Goal: Task Accomplishment & Management: Manage account settings

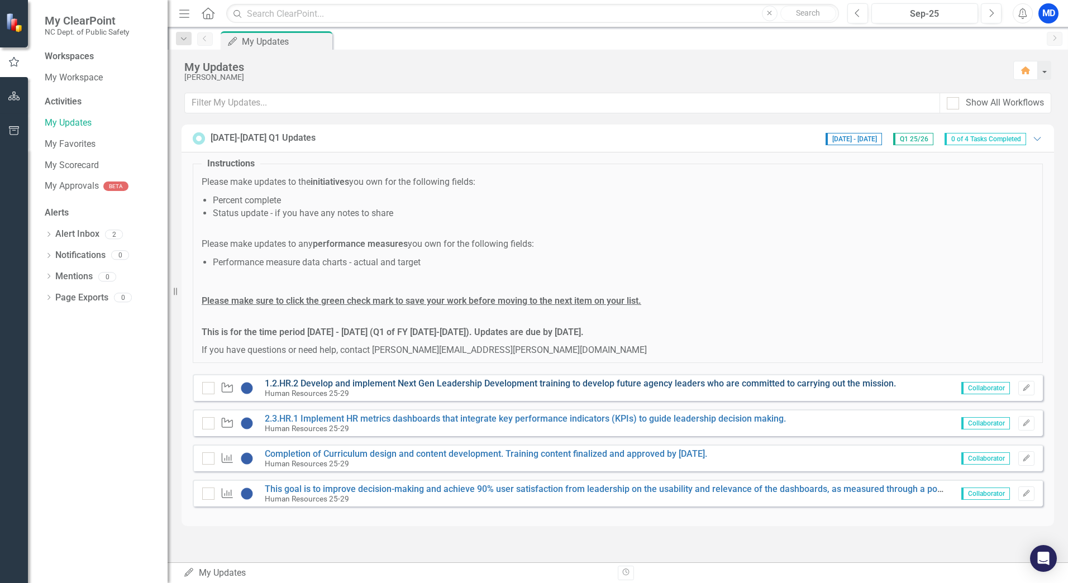
click at [861, 386] on link "1.2.HR.2 Develop and implement Next Gen Leadership Development training to deve…" at bounding box center [580, 383] width 631 height 11
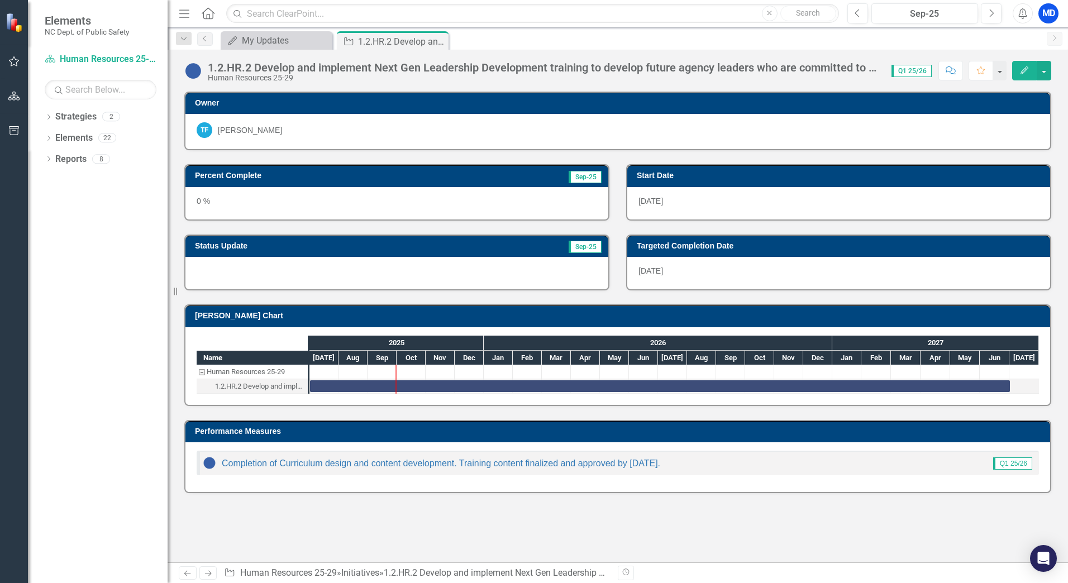
click at [1014, 77] on button "Edit" at bounding box center [1024, 71] width 25 height 20
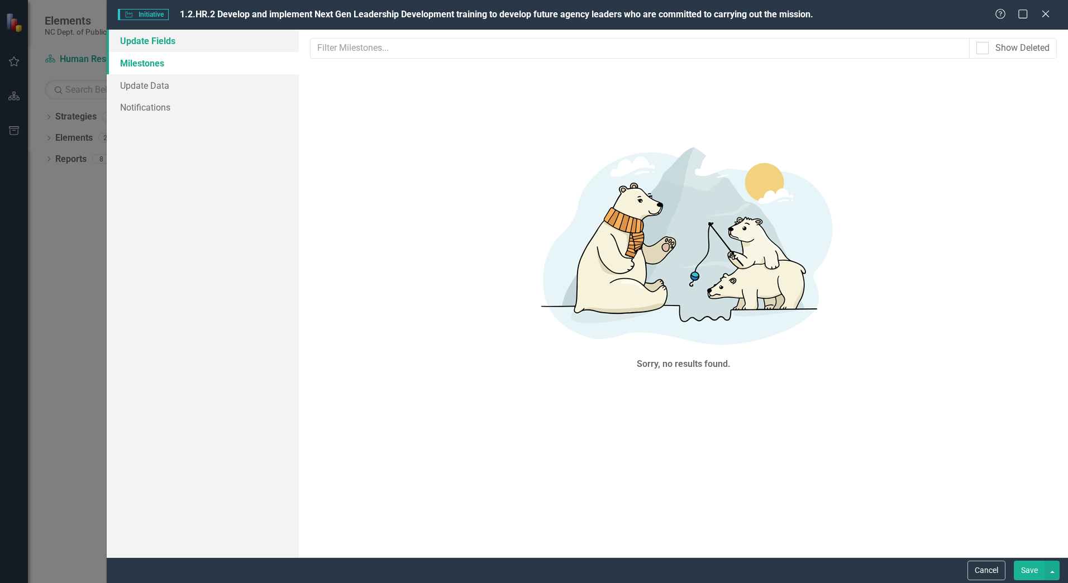
click at [180, 42] on link "Update Fields" at bounding box center [203, 41] width 192 height 22
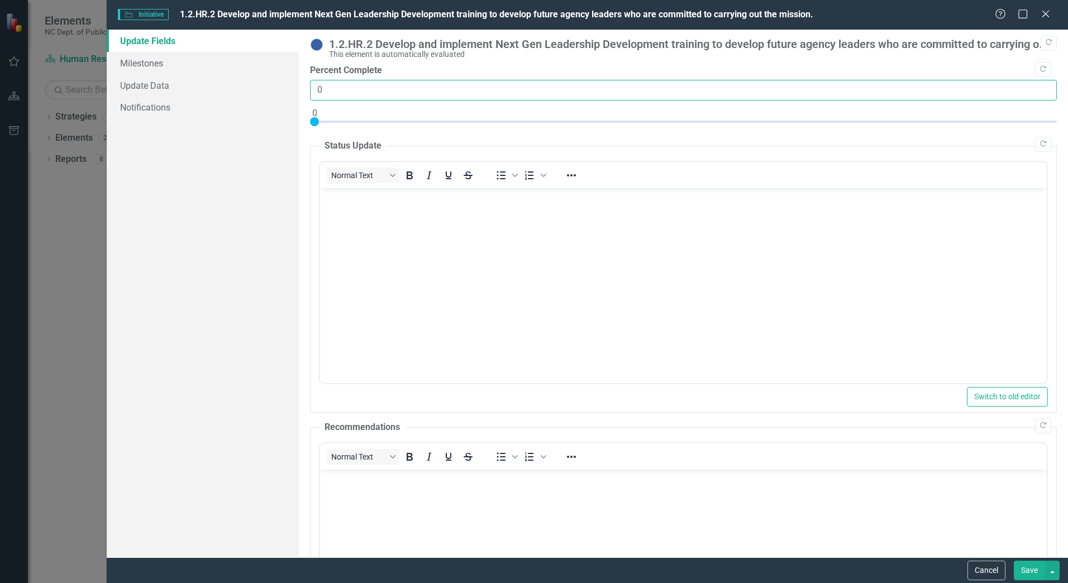
click at [325, 93] on input "0" at bounding box center [683, 90] width 747 height 21
type input "05"
click at [421, 241] on body "Rich Text Area. Press ALT-0 for help." at bounding box center [683, 272] width 727 height 168
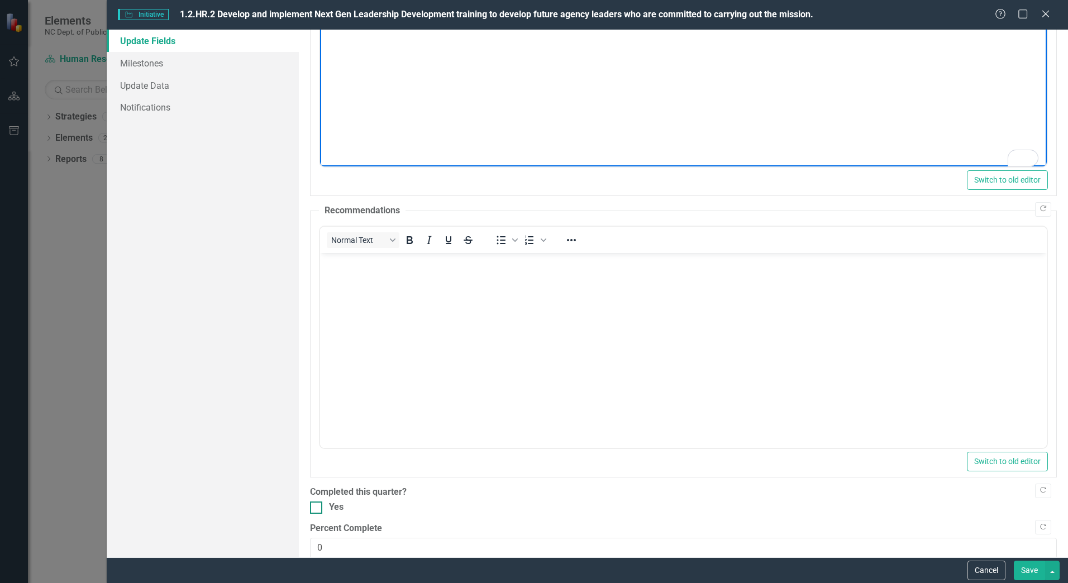
scroll to position [265, 0]
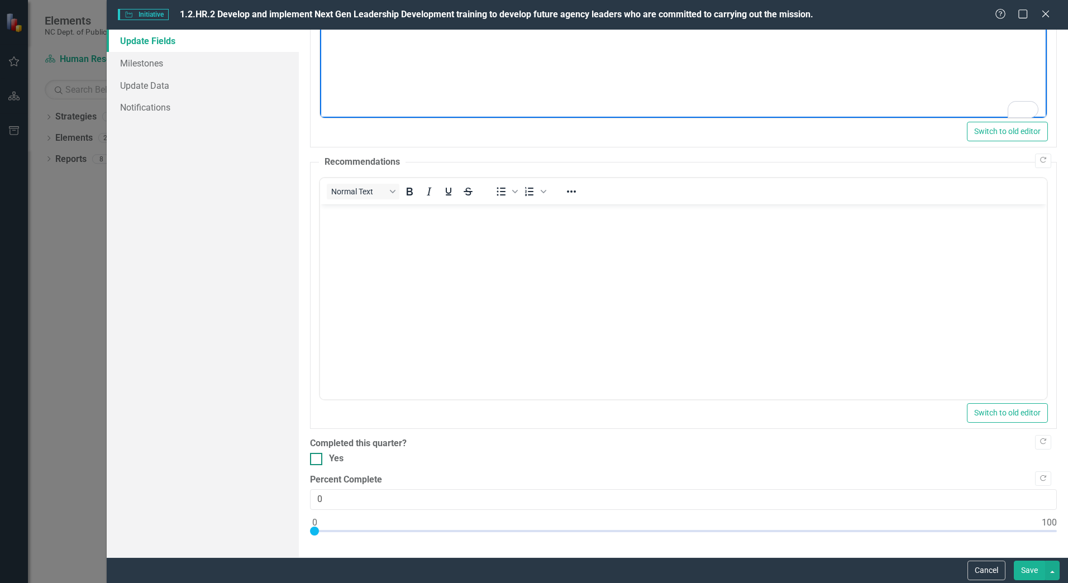
click at [311, 462] on div at bounding box center [316, 459] width 12 height 12
click at [311, 460] on input "Yes" at bounding box center [313, 456] width 7 height 7
checkbox input "true"
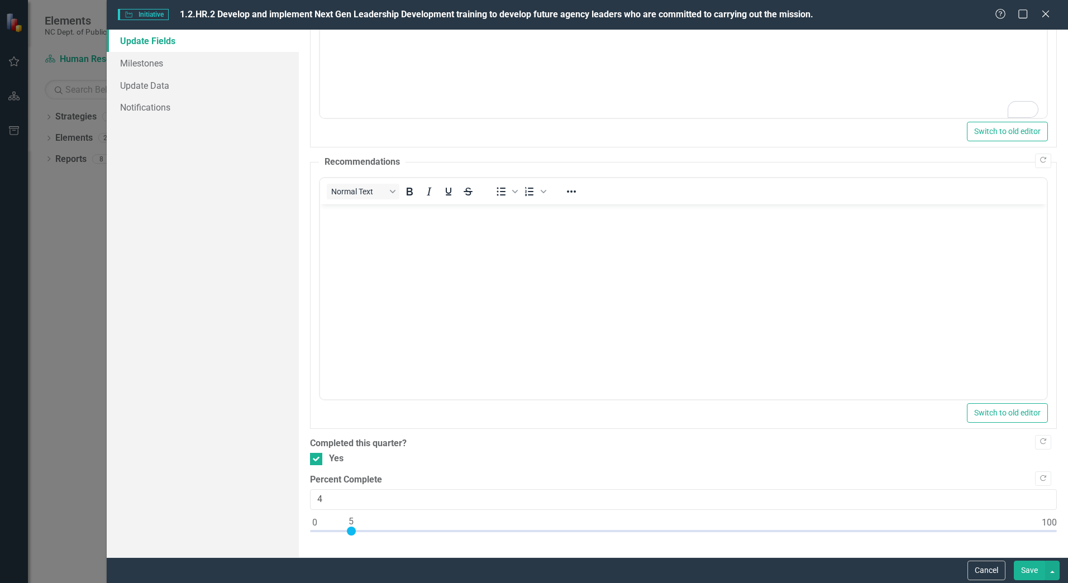
type input "5"
drag, startPoint x: 315, startPoint y: 534, endPoint x: 351, endPoint y: 533, distance: 36.3
click at [351, 533] on div at bounding box center [351, 531] width 9 height 9
click at [1022, 577] on button "Save" at bounding box center [1029, 571] width 31 height 20
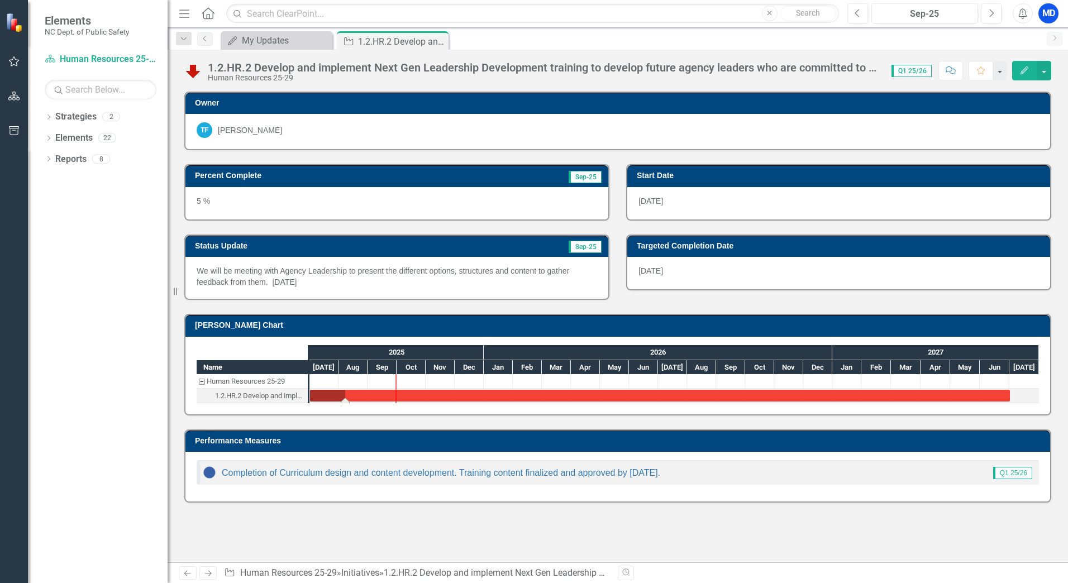
click at [545, 395] on div "Task: Start date: 2025-07-01 End date: 2027-07-01" at bounding box center [660, 396] width 700 height 12
click at [369, 45] on div "1.2.HR.2 Develop and implement Next Gen Leadership Development training to deve…" at bounding box center [388, 42] width 60 height 14
click at [270, 51] on div "1.2.HR.2 Develop and implement Next Gen Leadership Development training to deve…" at bounding box center [618, 67] width 901 height 34
click at [301, 46] on div "My Updates" at bounding box center [279, 41] width 74 height 14
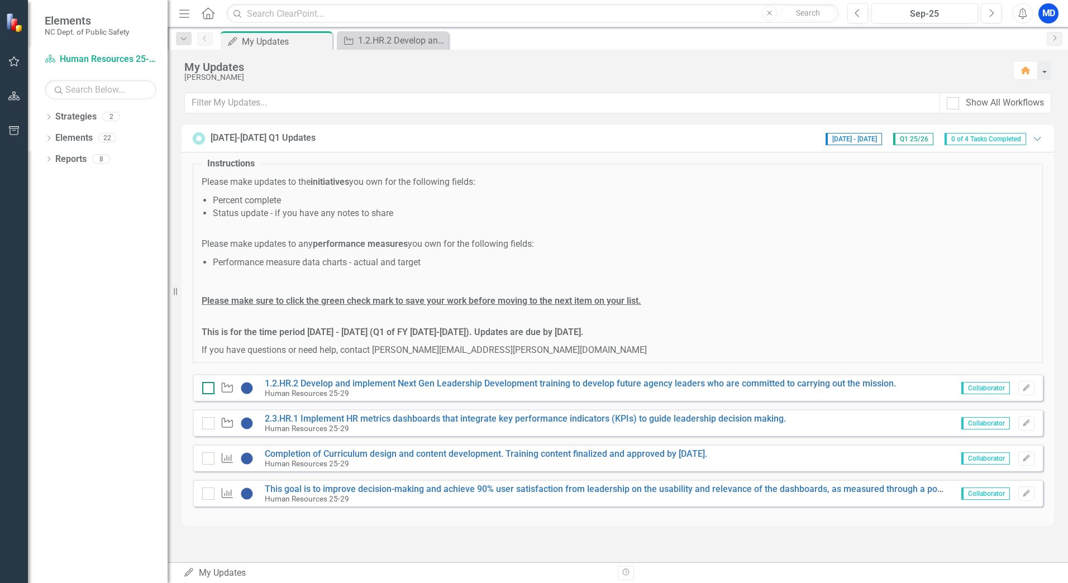
click at [207, 387] on input "checkbox" at bounding box center [205, 385] width 7 height 7
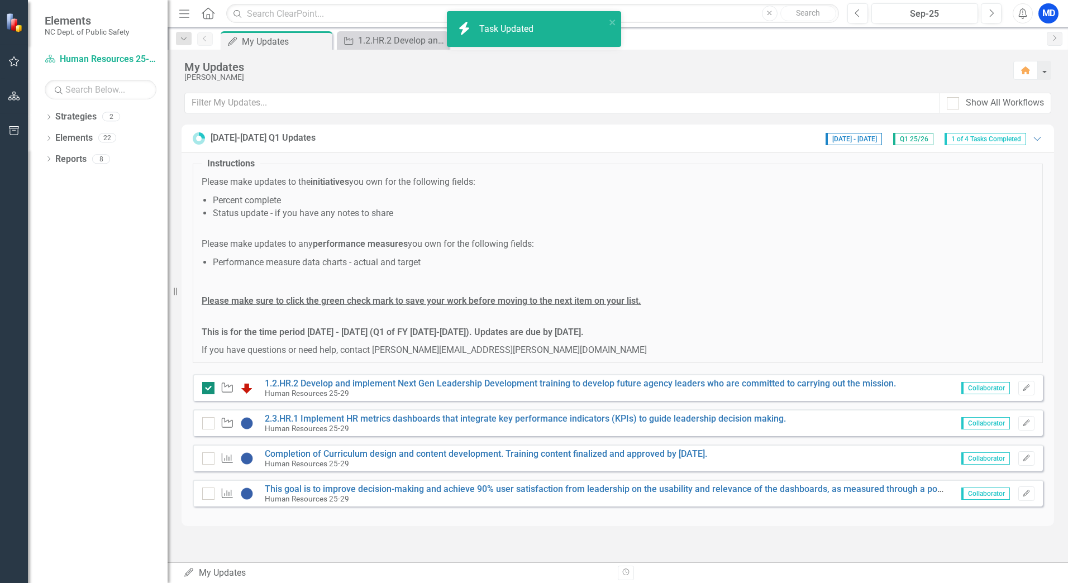
checkbox input "true"
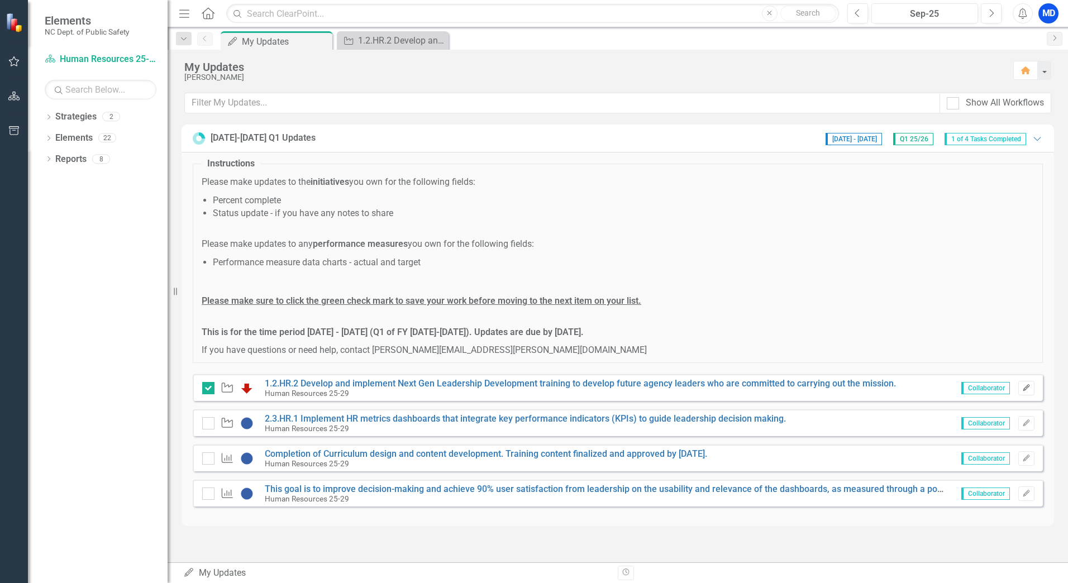
click at [1029, 386] on icon "Edit" at bounding box center [1027, 388] width 8 height 7
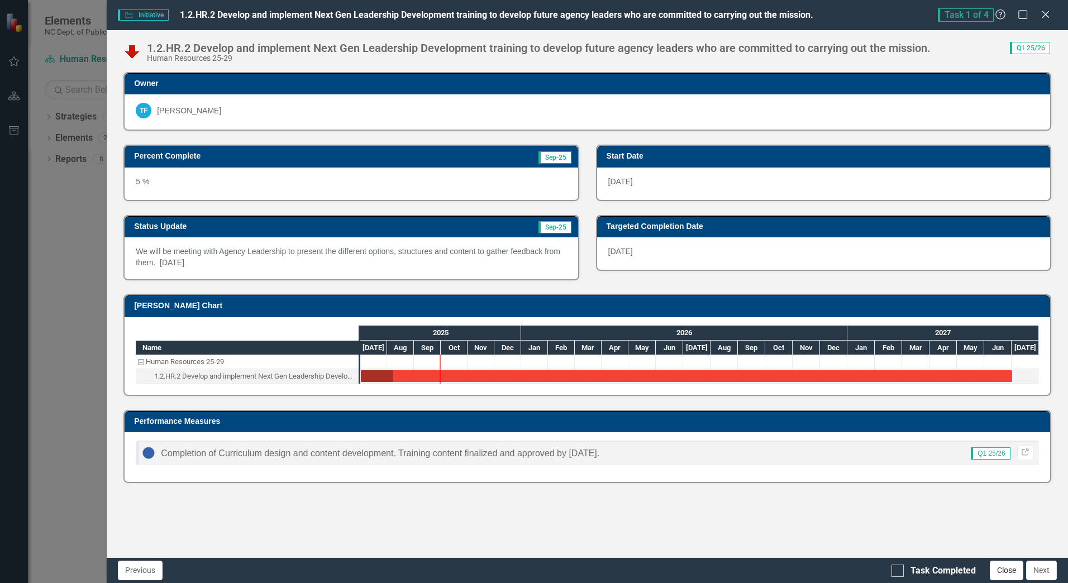
click at [1010, 571] on button "Close" at bounding box center [1007, 571] width 34 height 20
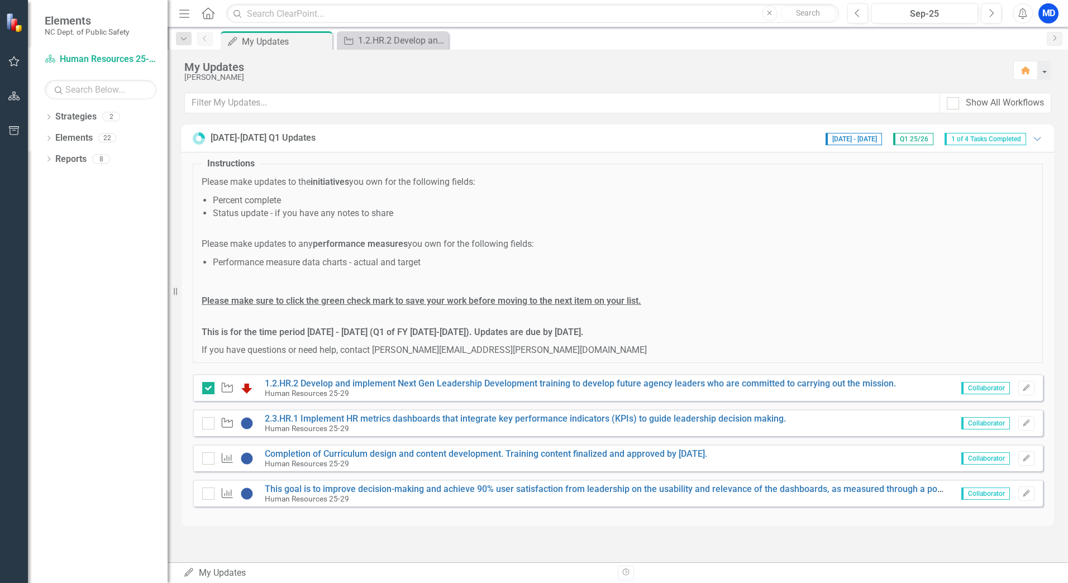
click at [776, 390] on div "Human Resources 25-29" at bounding box center [580, 393] width 631 height 10
click at [773, 381] on link "1.2.HR.2 Develop and implement Next Gen Leadership Development training to deve…" at bounding box center [580, 383] width 631 height 11
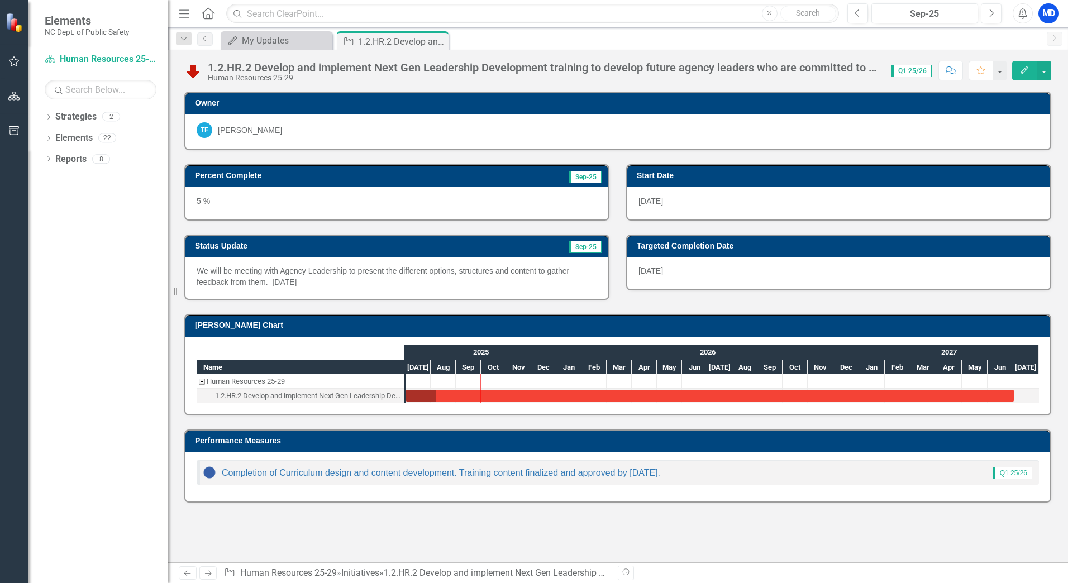
click at [1023, 70] on icon "button" at bounding box center [1025, 70] width 8 height 8
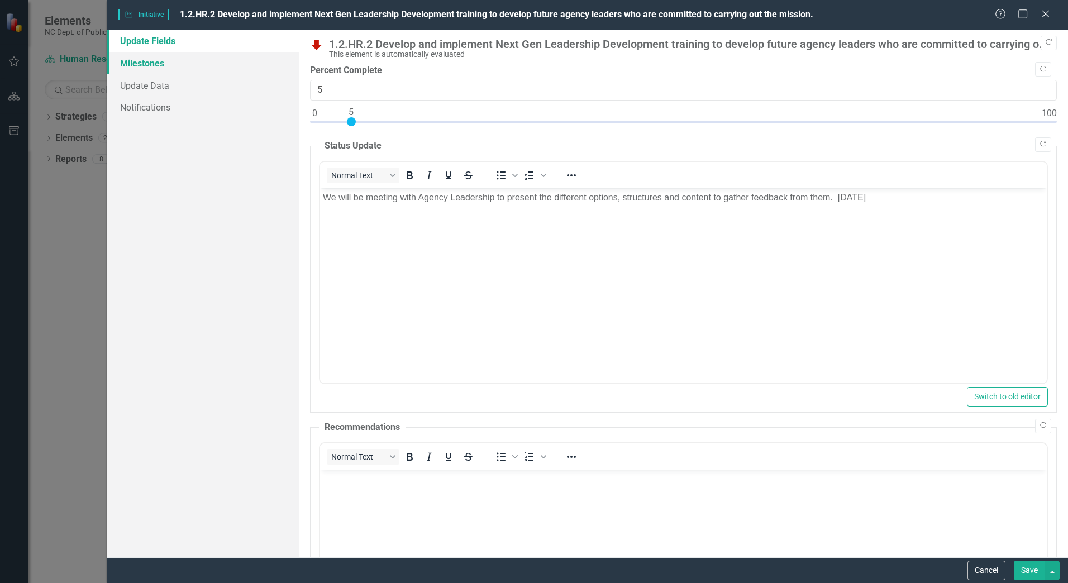
click at [226, 66] on link "Milestones" at bounding box center [203, 63] width 192 height 22
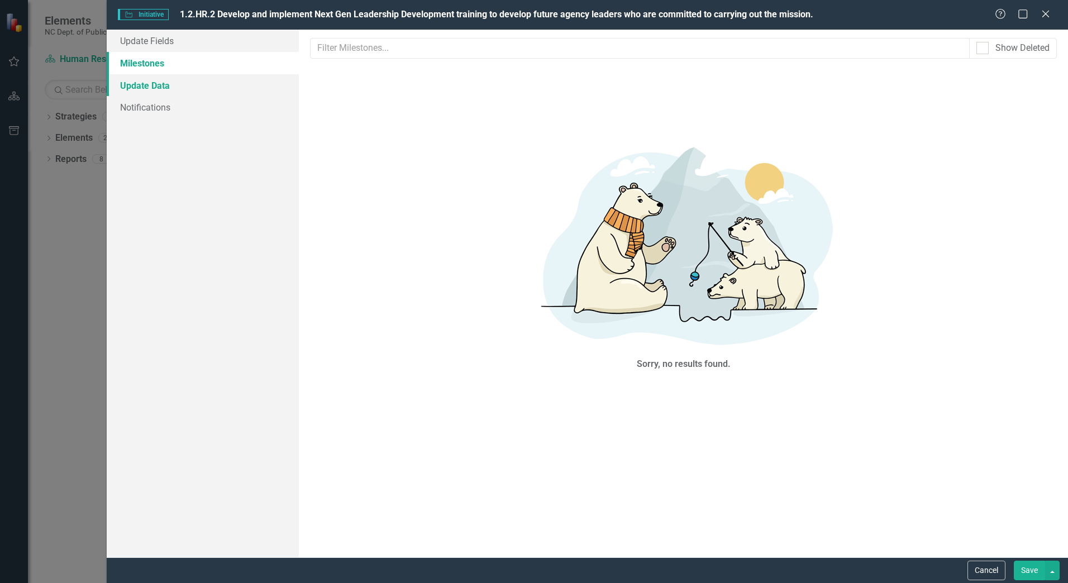
click at [224, 84] on link "Update Data" at bounding box center [203, 85] width 192 height 22
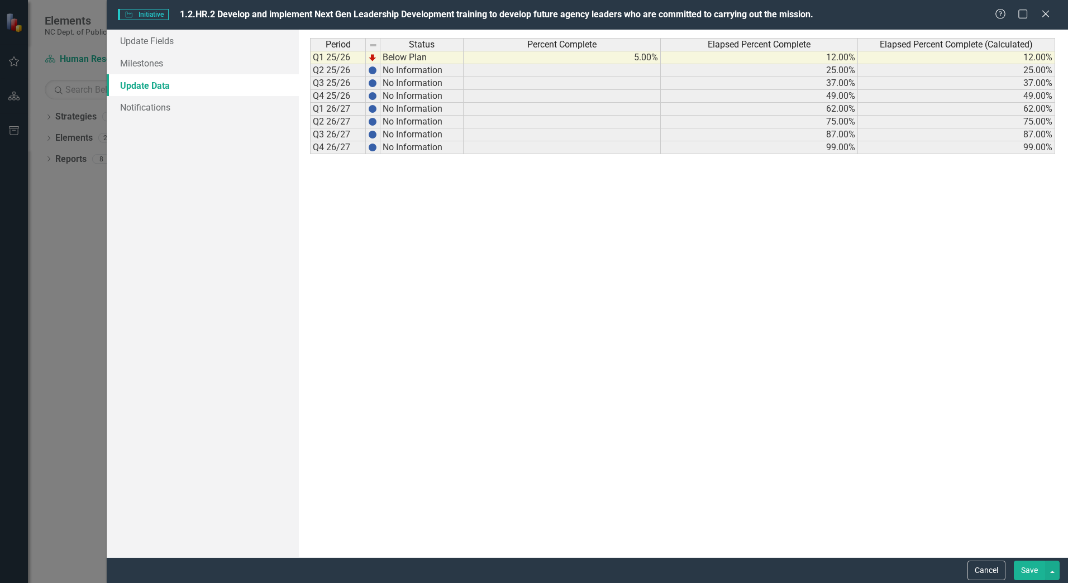
click at [220, 74] on link "Update Data" at bounding box center [203, 85] width 192 height 22
click at [217, 65] on link "Milestones" at bounding box center [203, 63] width 192 height 22
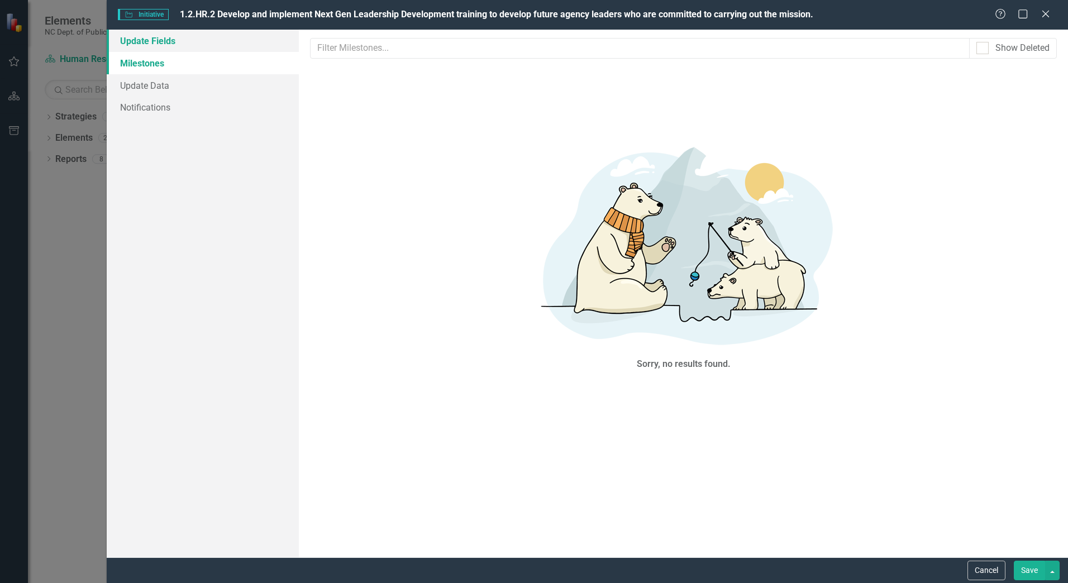
click at [218, 43] on link "Update Fields" at bounding box center [203, 41] width 192 height 22
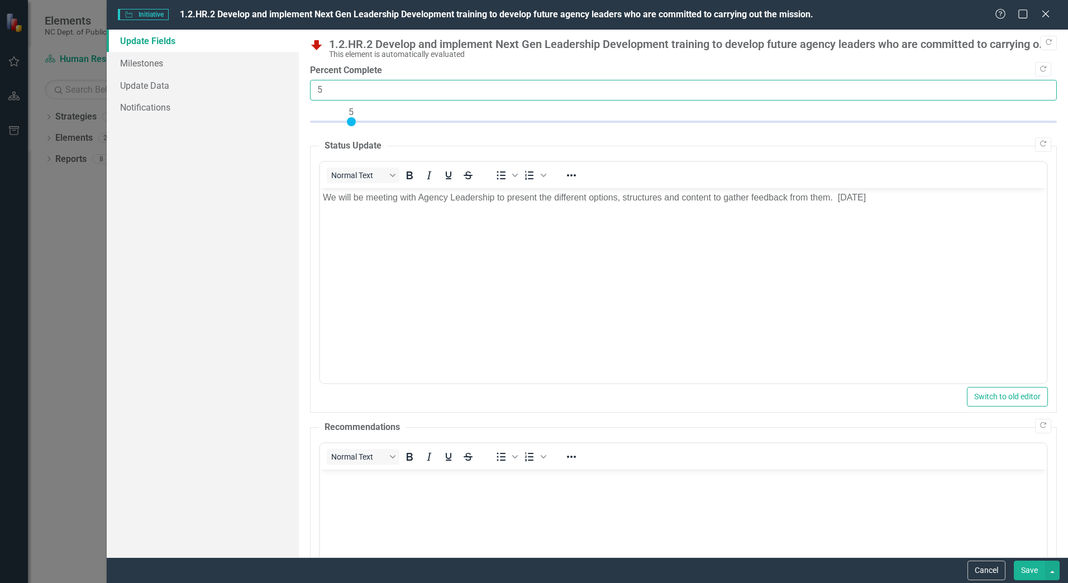
click at [339, 96] on input "5" at bounding box center [683, 90] width 747 height 21
type input "012"
click at [277, 295] on div "Update Fields Milestones Update Data Notifications" at bounding box center [203, 294] width 192 height 528
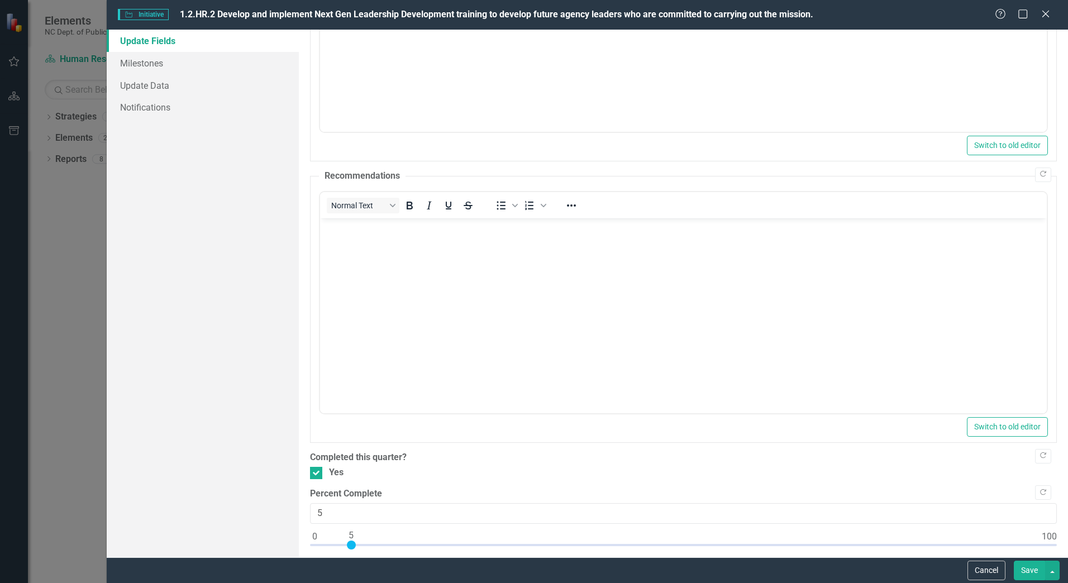
scroll to position [265, 0]
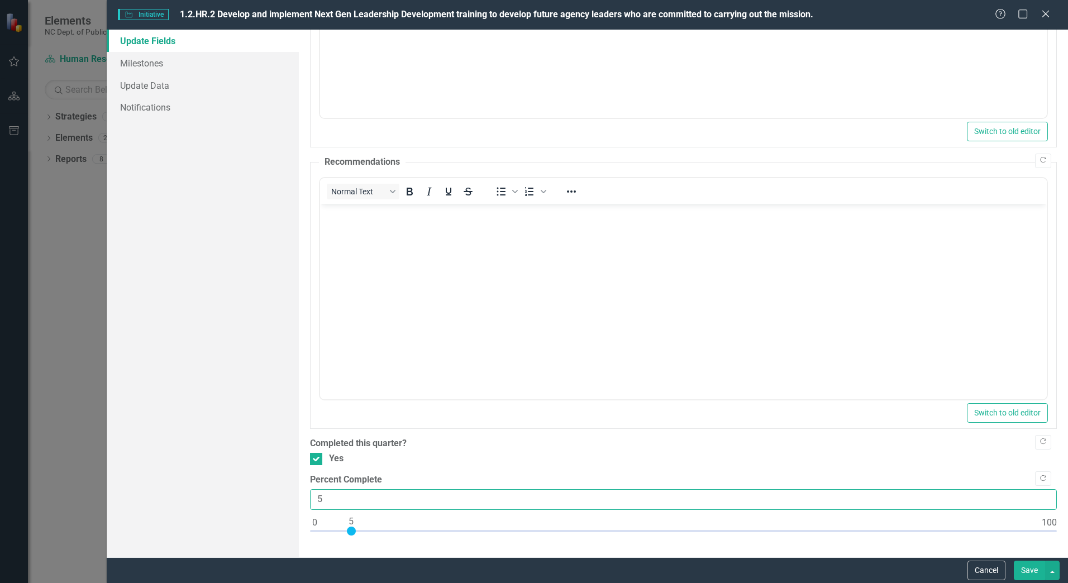
click at [383, 506] on input "5" at bounding box center [683, 499] width 747 height 21
drag, startPoint x: 383, startPoint y: 506, endPoint x: 286, endPoint y: 498, distance: 97.0
click at [286, 498] on div "Update Fields Milestones Update Data Notifications "Update" fields in ClearPoin…" at bounding box center [588, 294] width 962 height 528
type input "12"
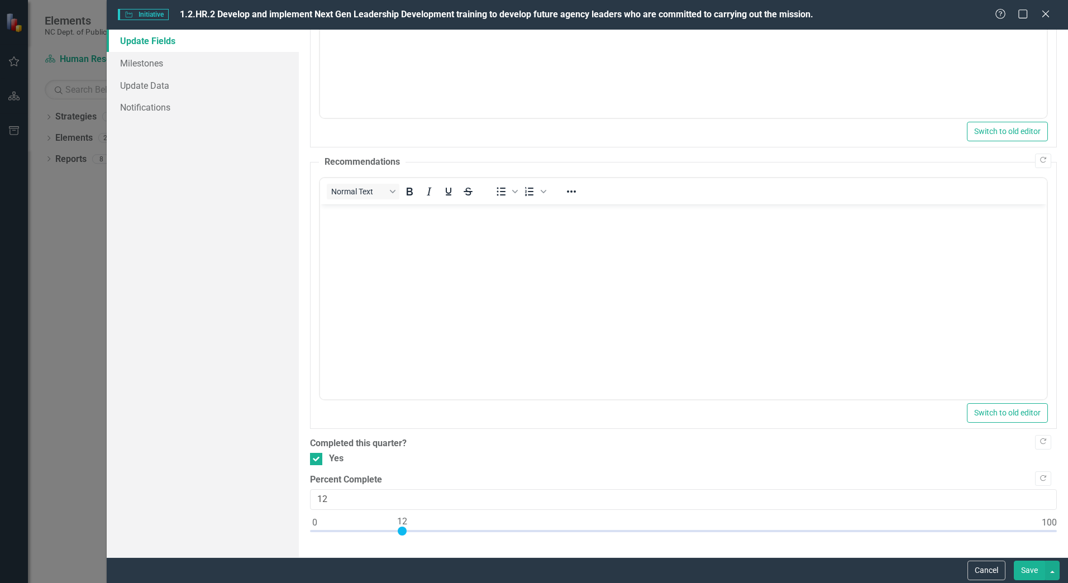
click at [1033, 572] on button "Save" at bounding box center [1029, 571] width 31 height 20
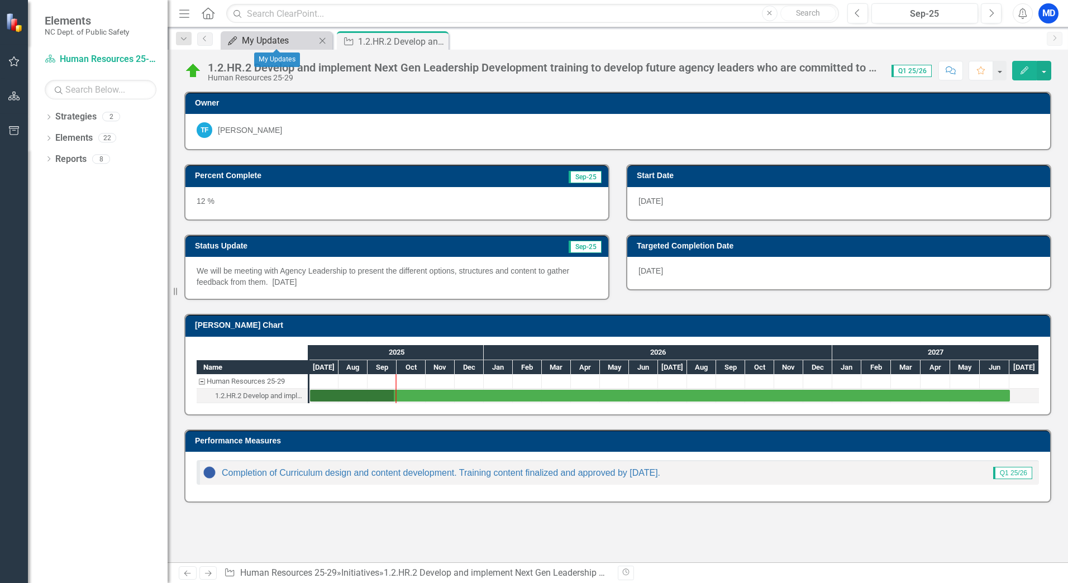
click at [279, 39] on div "My Updates" at bounding box center [279, 41] width 74 height 14
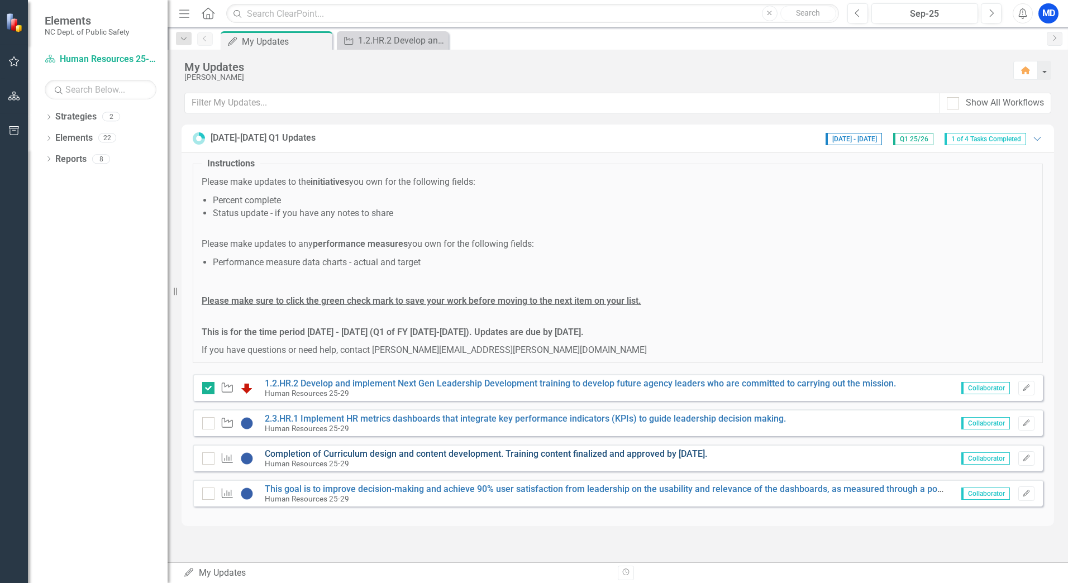
click at [579, 457] on link "Completion of Curriculum design and content development. Training content final…" at bounding box center [486, 454] width 443 height 11
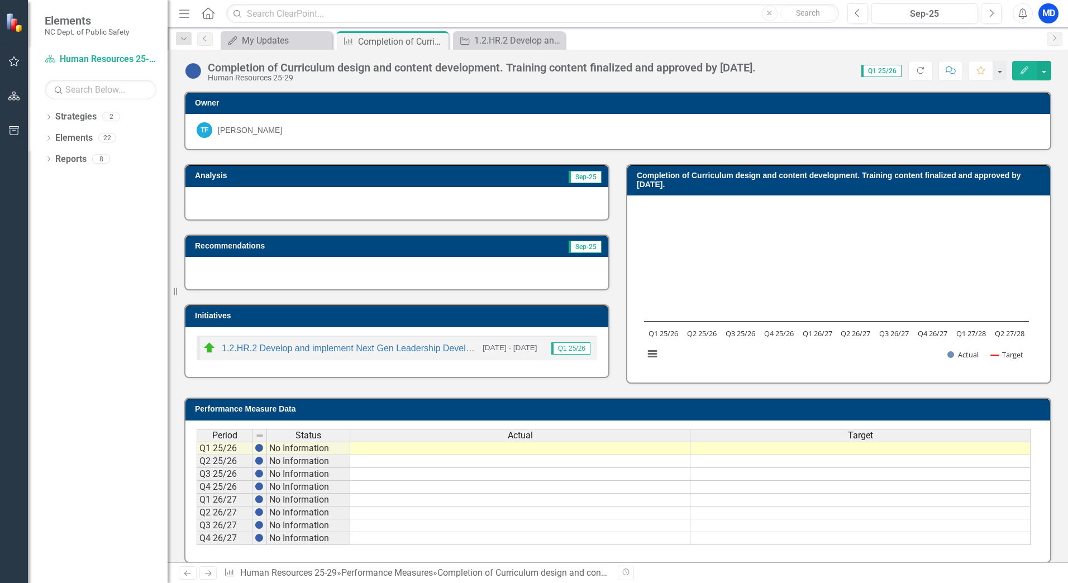
click at [1017, 74] on button "Edit" at bounding box center [1024, 71] width 25 height 20
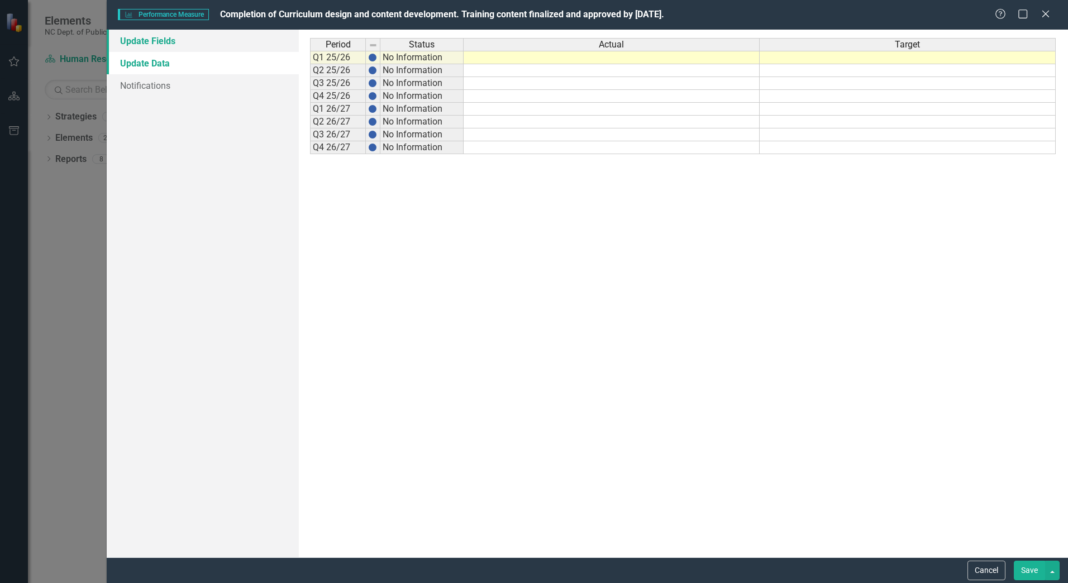
click at [246, 46] on link "Update Fields" at bounding box center [203, 41] width 192 height 22
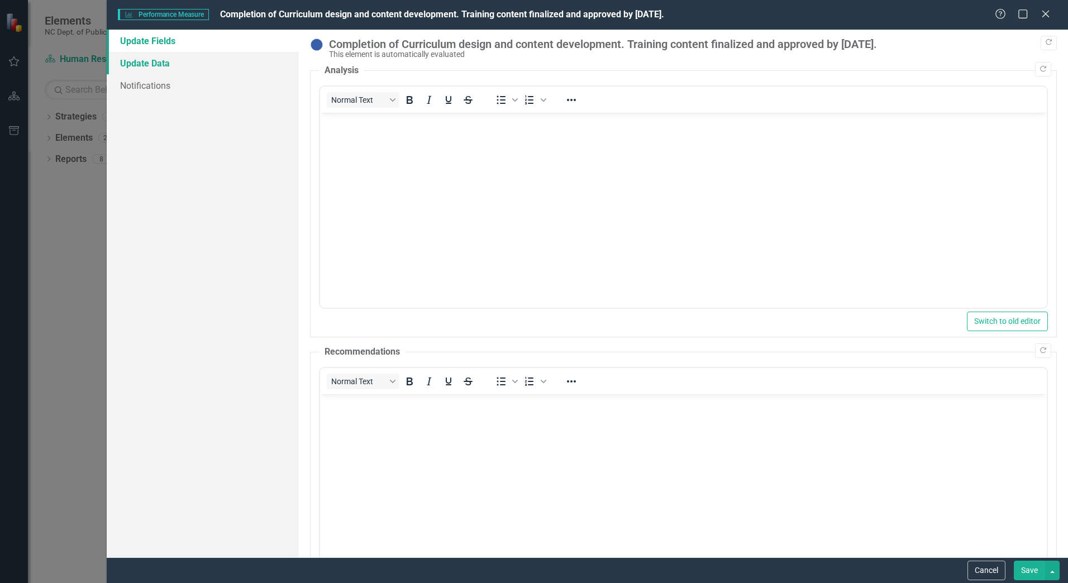
click at [235, 64] on link "Update Data" at bounding box center [203, 63] width 192 height 22
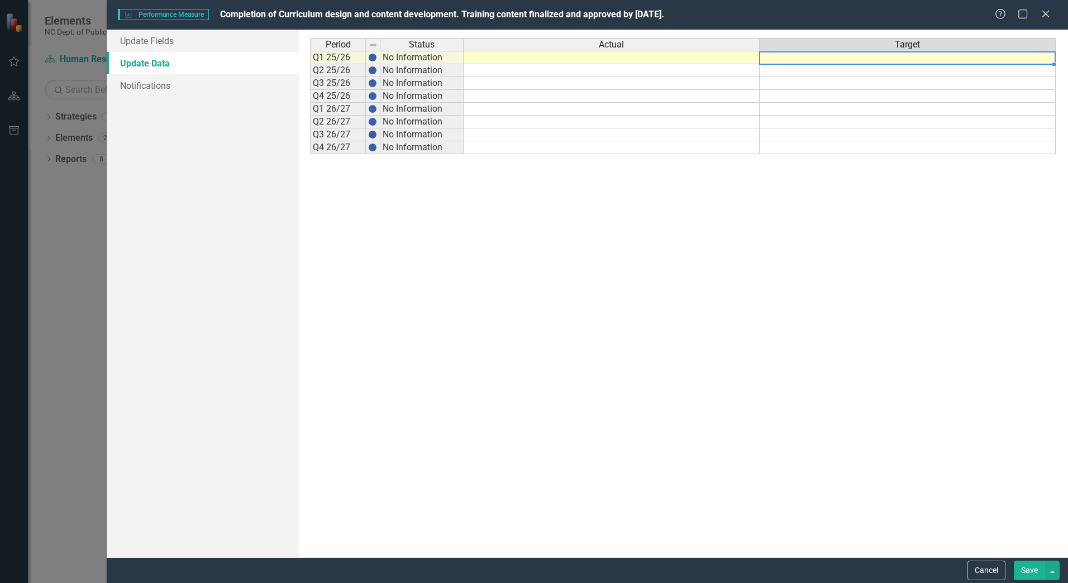
click at [804, 61] on td at bounding box center [908, 57] width 296 height 13
type textarea "0"
type textarea "25"
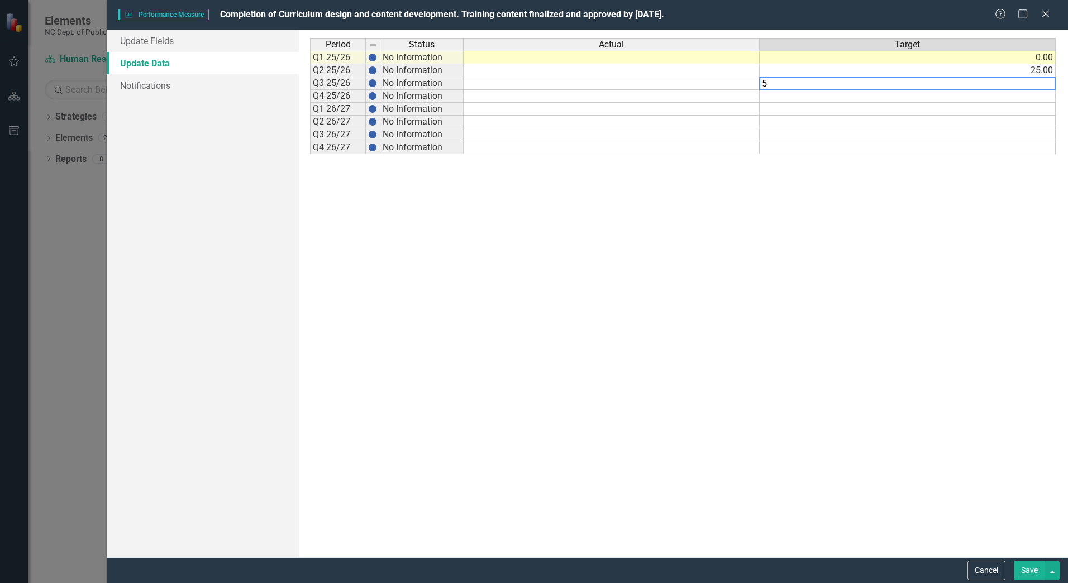
type textarea "50"
type textarea "75"
type textarea "50"
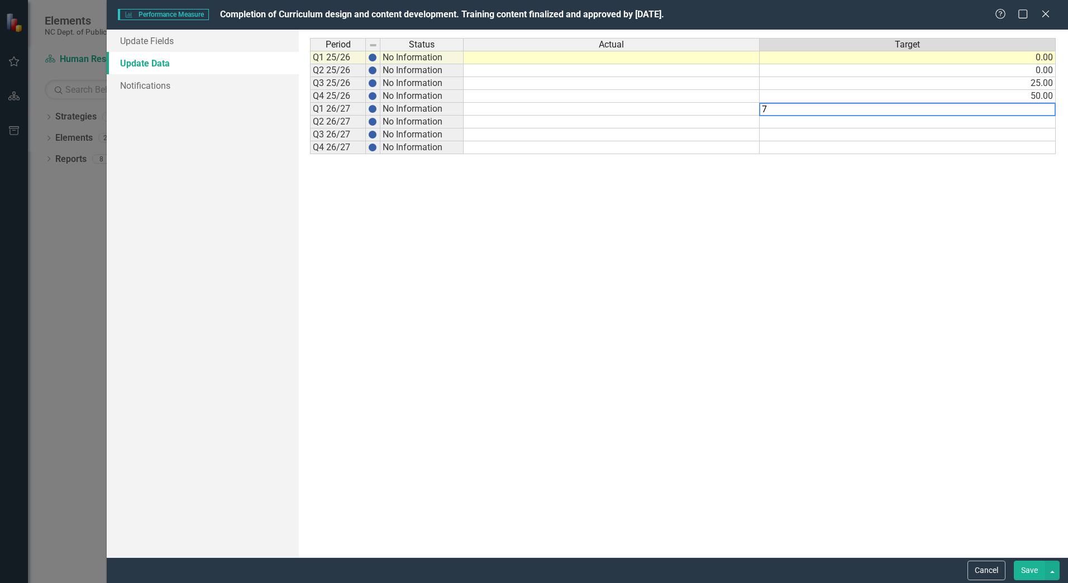
type textarea "75"
type textarea "100"
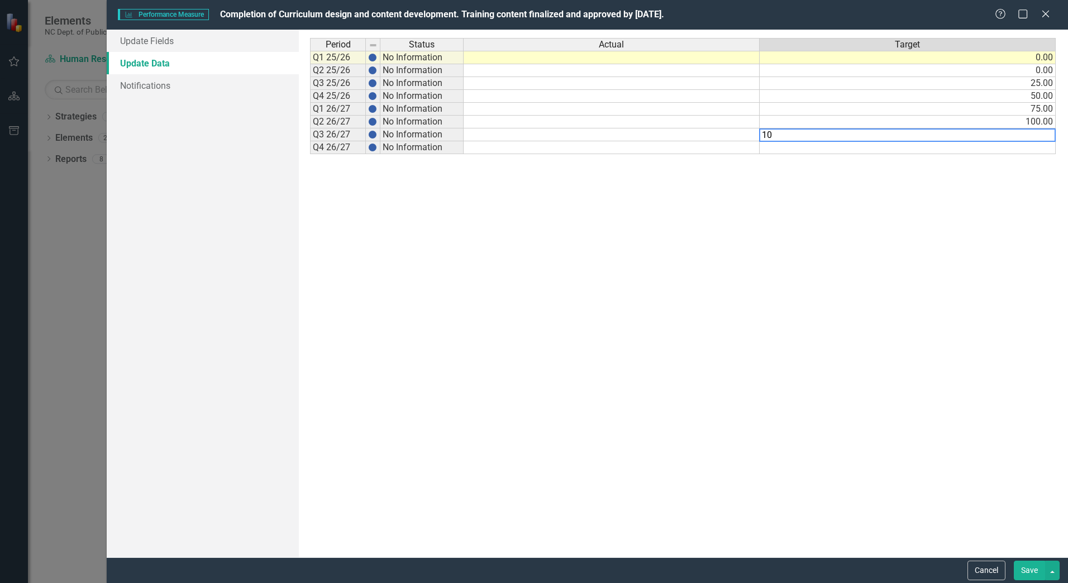
type textarea "100"
click at [1034, 578] on button "Save" at bounding box center [1029, 571] width 31 height 20
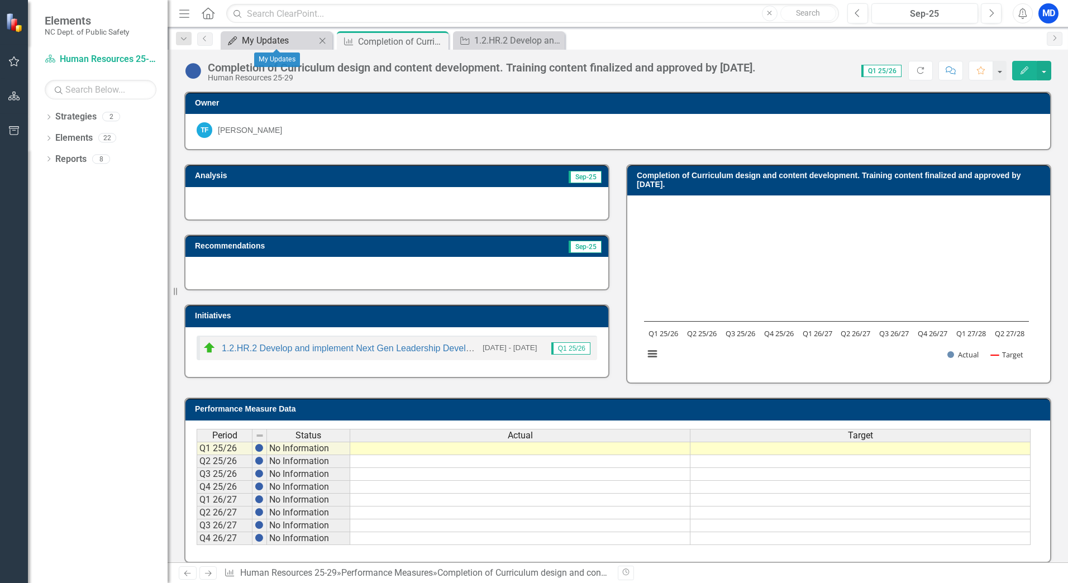
click at [274, 44] on div "My Updates" at bounding box center [279, 41] width 74 height 14
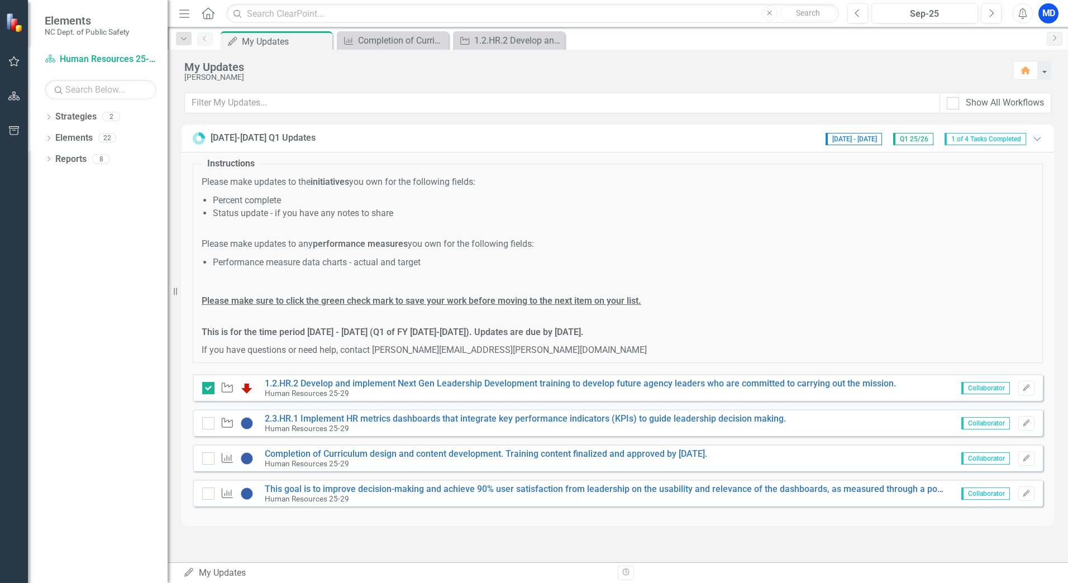
click at [201, 421] on div "Initiative 2.3.HR.1 Implement HR metrics dashboards that integrate key performa…" at bounding box center [618, 423] width 850 height 27
click at [211, 427] on div at bounding box center [208, 423] width 12 height 12
click at [210, 425] on input "checkbox" at bounding box center [205, 420] width 7 height 7
click at [210, 426] on div at bounding box center [208, 423] width 12 height 12
click at [210, 425] on input "checkbox" at bounding box center [205, 420] width 7 height 7
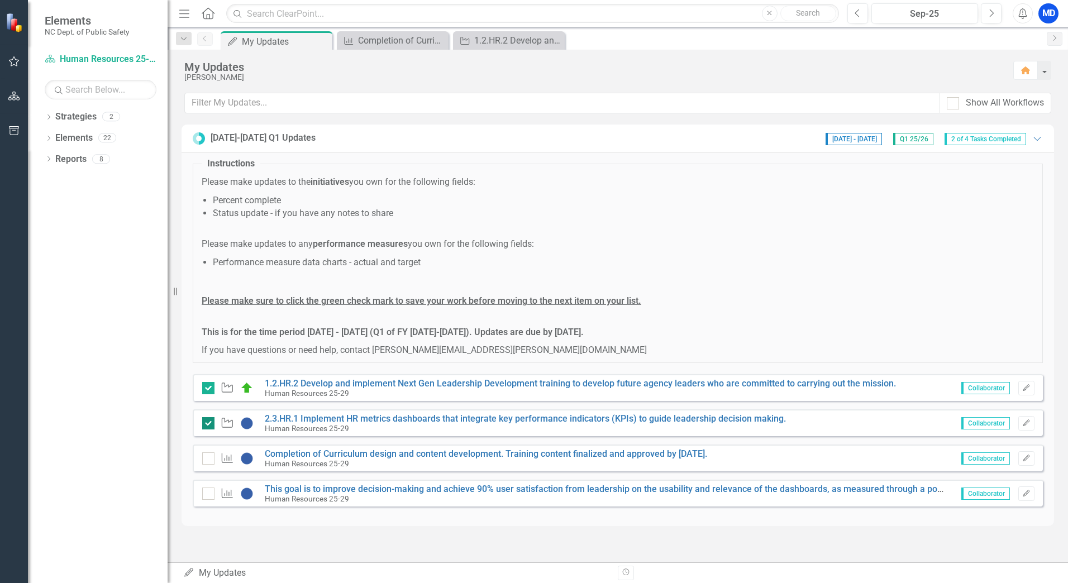
checkbox input "false"
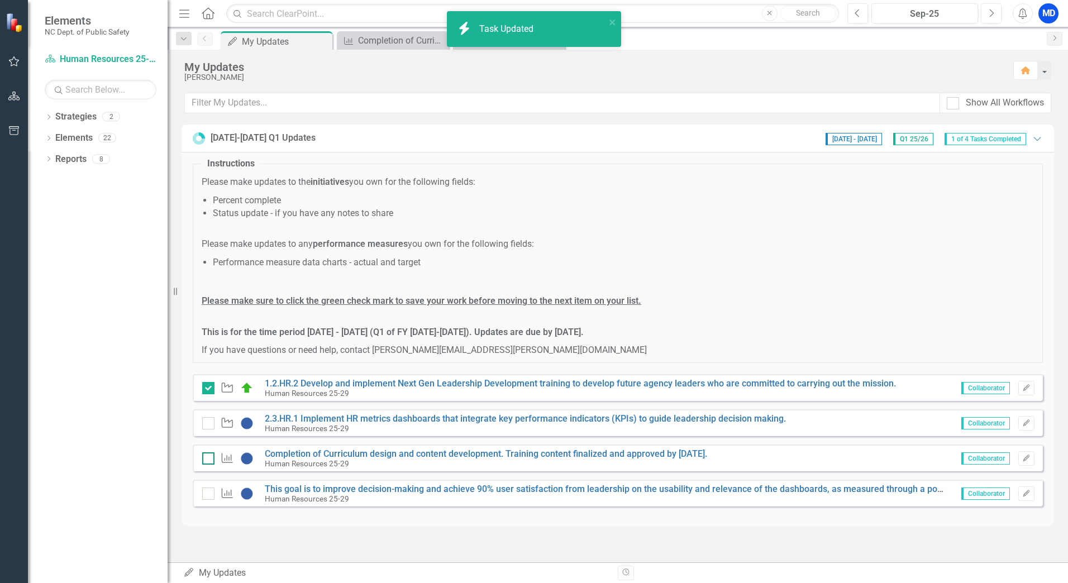
click at [209, 457] on div at bounding box center [208, 459] width 12 height 12
click at [209, 457] on input "checkbox" at bounding box center [205, 456] width 7 height 7
checkbox input "true"
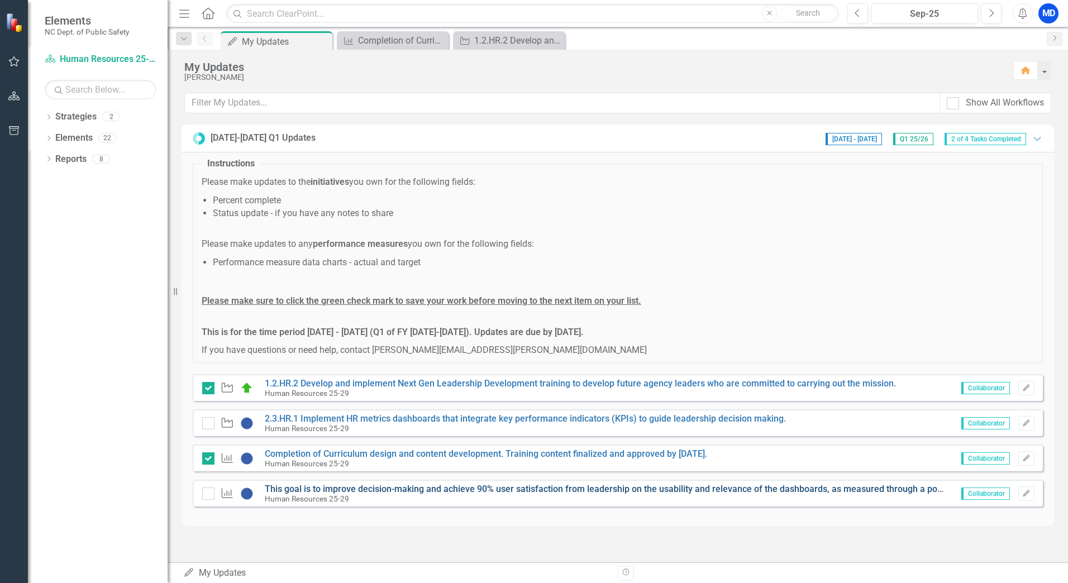
click at [320, 493] on link "This goal is to improve decision-making and achieve 90% user satisfaction from …" at bounding box center [652, 489] width 775 height 11
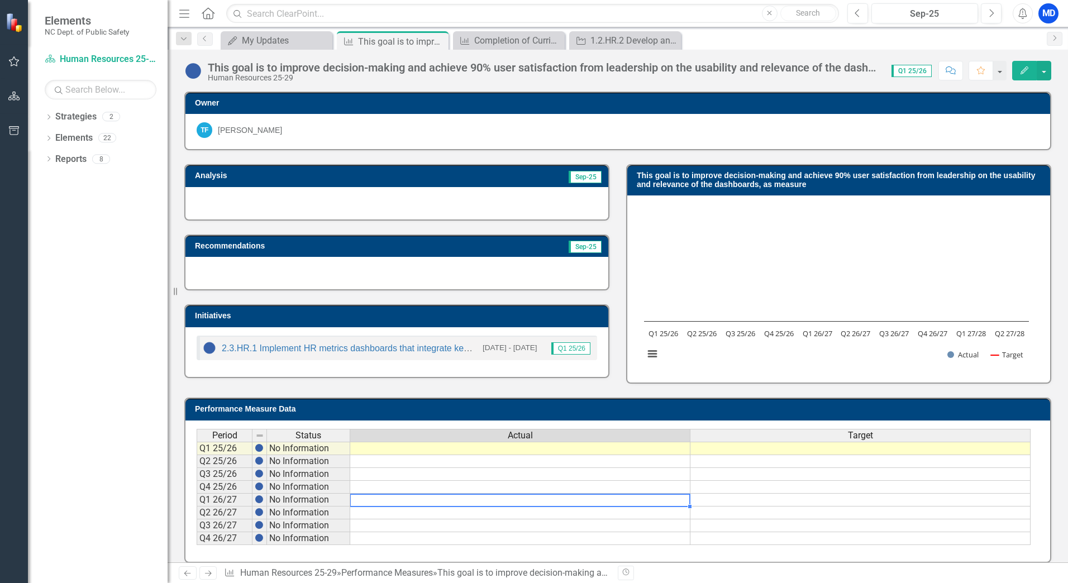
click at [374, 500] on td at bounding box center [520, 500] width 340 height 13
click at [814, 505] on td at bounding box center [861, 500] width 340 height 13
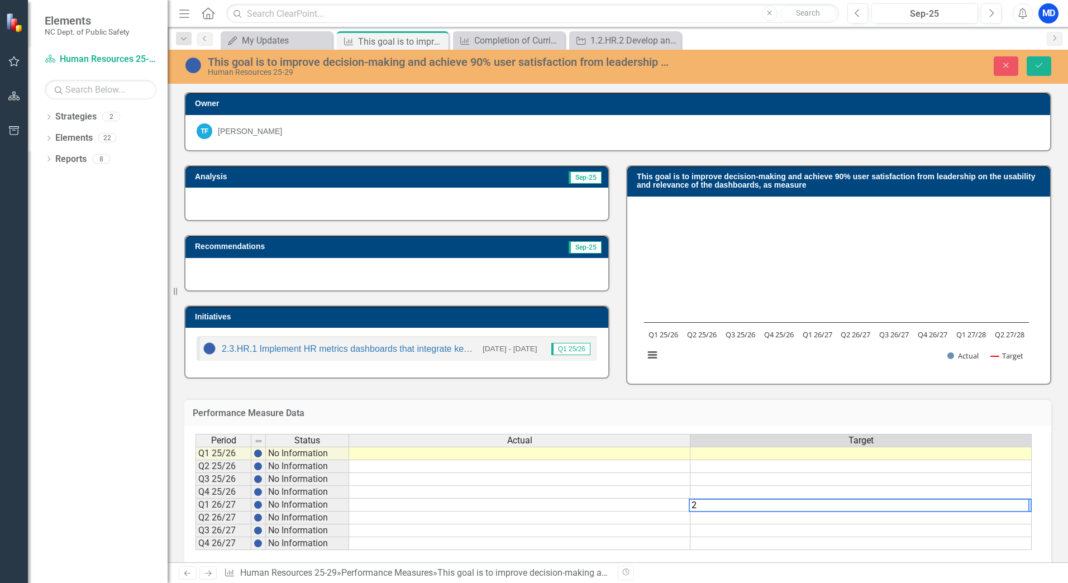
type textarea "25"
type textarea "50"
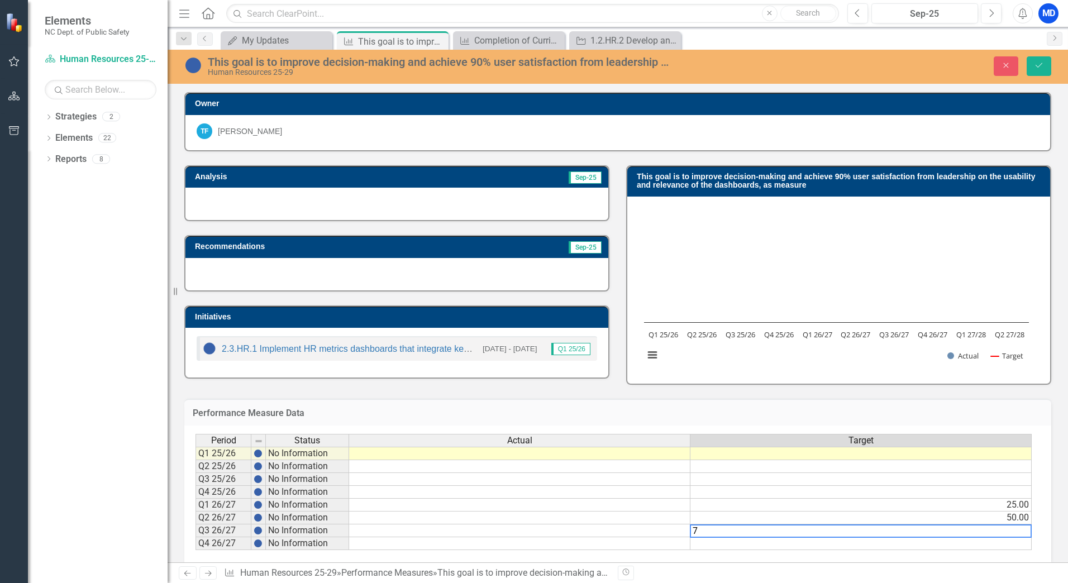
type textarea "75"
type textarea "100"
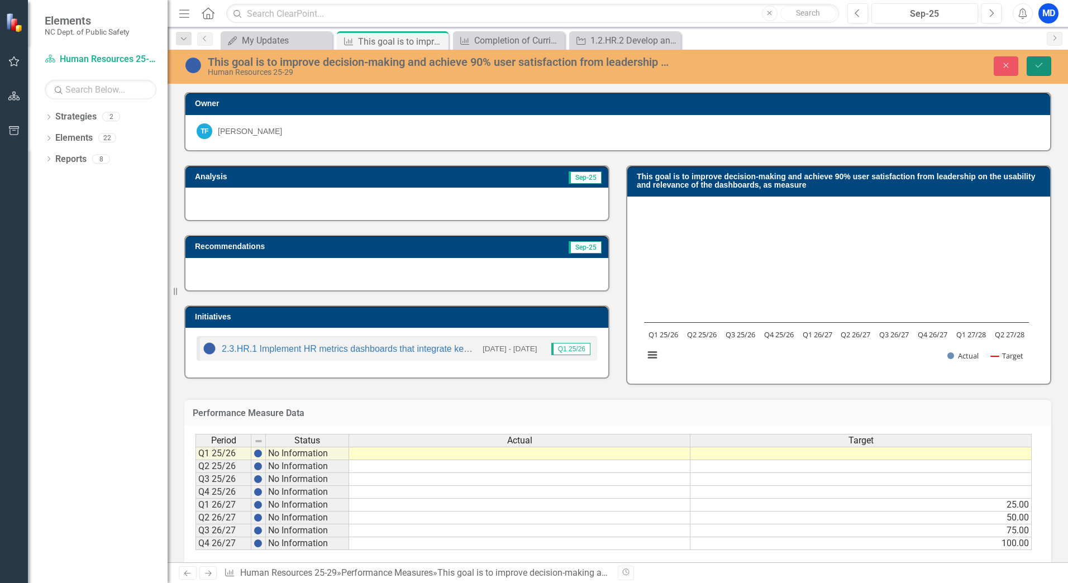
click at [1048, 70] on button "Save" at bounding box center [1039, 66] width 25 height 20
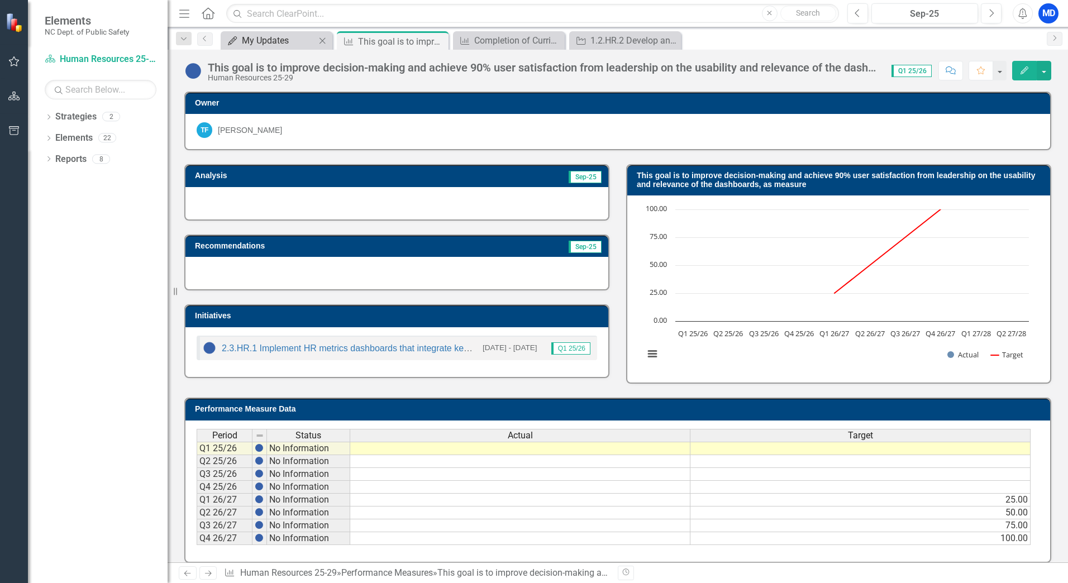
click at [273, 46] on div "My Updates" at bounding box center [279, 41] width 74 height 14
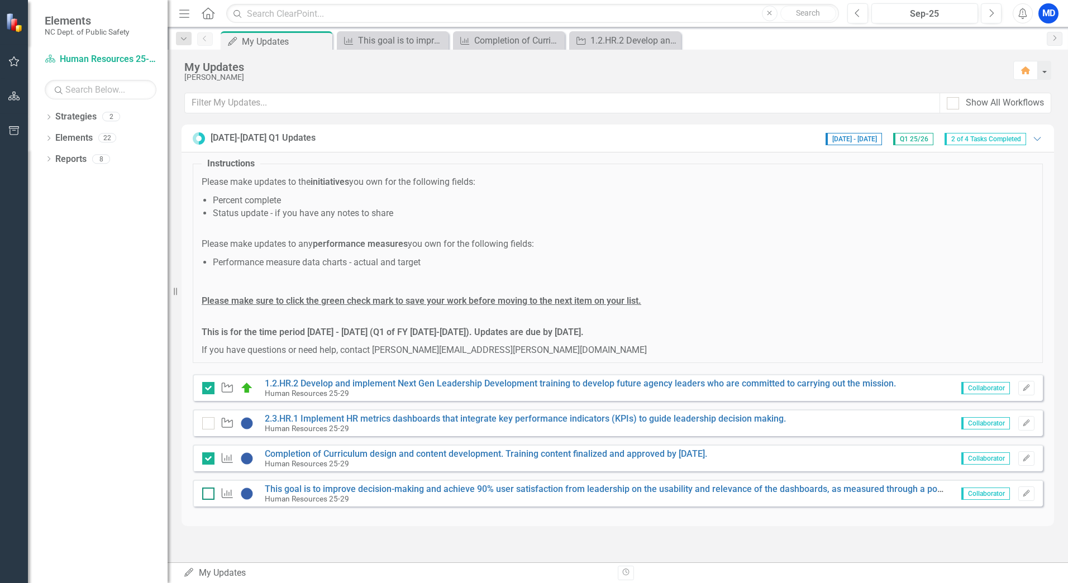
click at [203, 498] on div at bounding box center [208, 494] width 12 height 12
click at [203, 495] on input "checkbox" at bounding box center [205, 491] width 7 height 7
checkbox input "true"
click at [440, 417] on link "2.3.HR.1 Implement HR metrics dashboards that integrate key performance indicat…" at bounding box center [525, 418] width 521 height 11
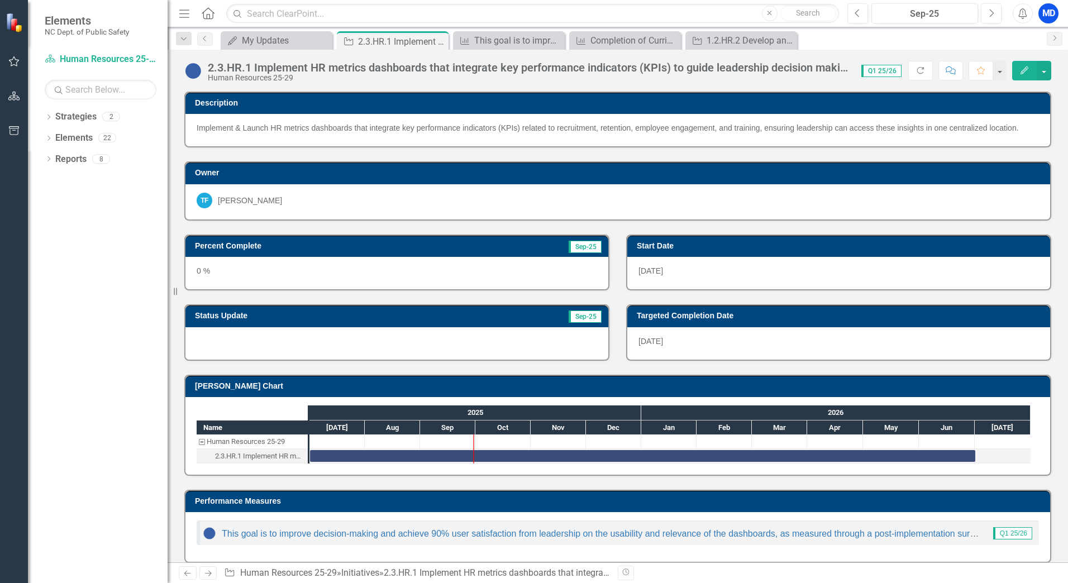
scroll to position [12, 0]
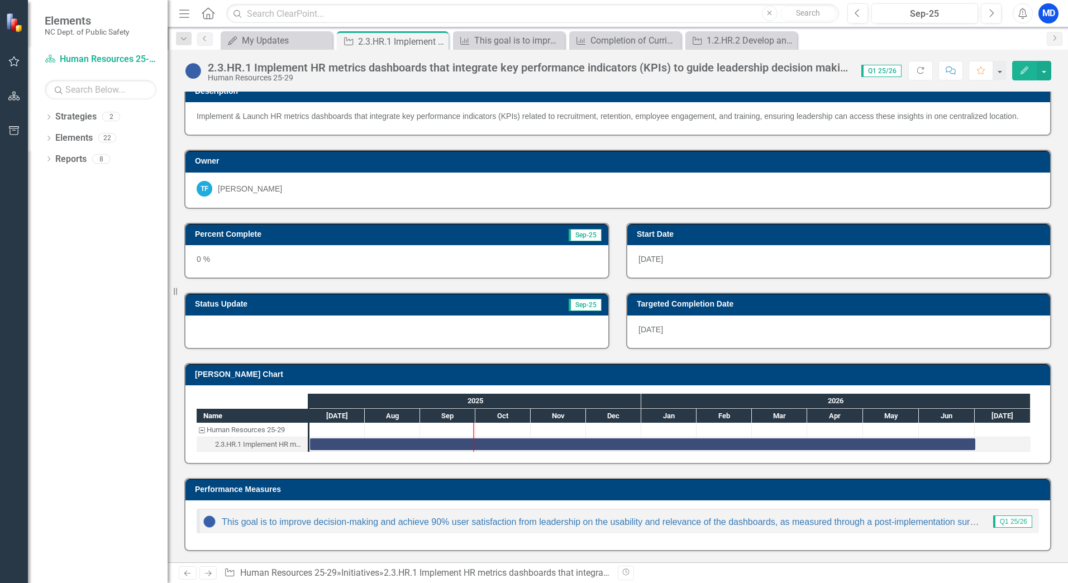
click at [419, 253] on div "0 %" at bounding box center [397, 261] width 423 height 32
click at [1016, 68] on button "Edit" at bounding box center [1024, 71] width 25 height 20
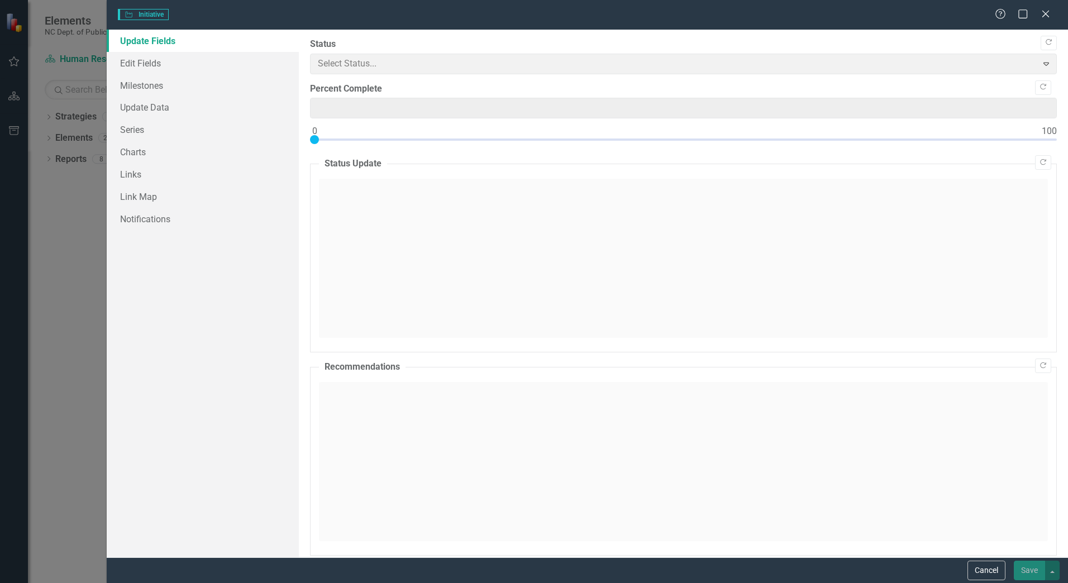
type input "0"
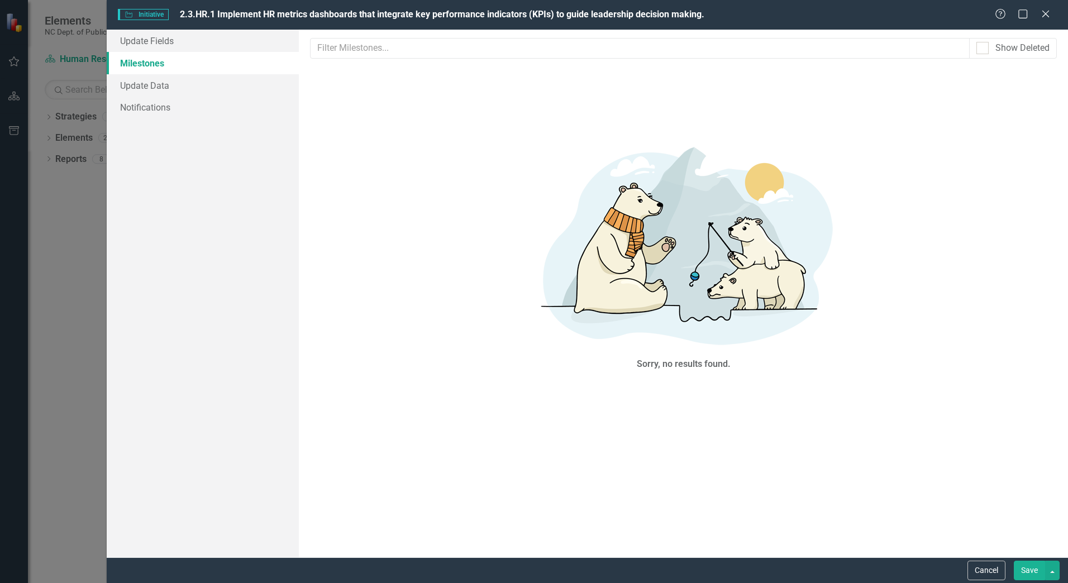
scroll to position [0, 0]
click at [160, 91] on link "Update Data" at bounding box center [203, 85] width 192 height 22
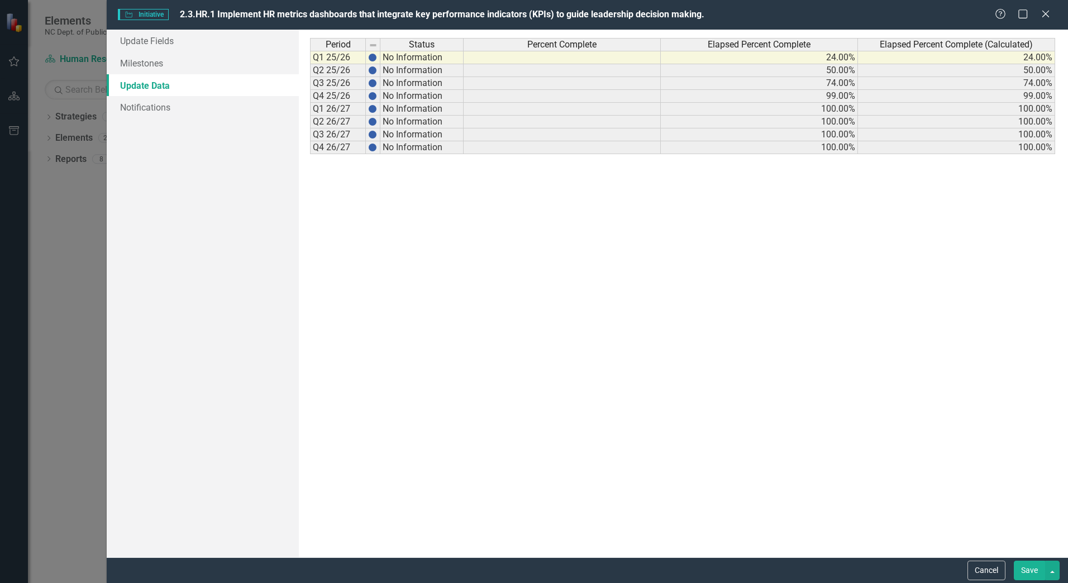
click at [218, 249] on div "Update Fields Milestones Update Data Notifications" at bounding box center [203, 294] width 192 height 528
click at [165, 111] on link "Notifications" at bounding box center [203, 107] width 192 height 22
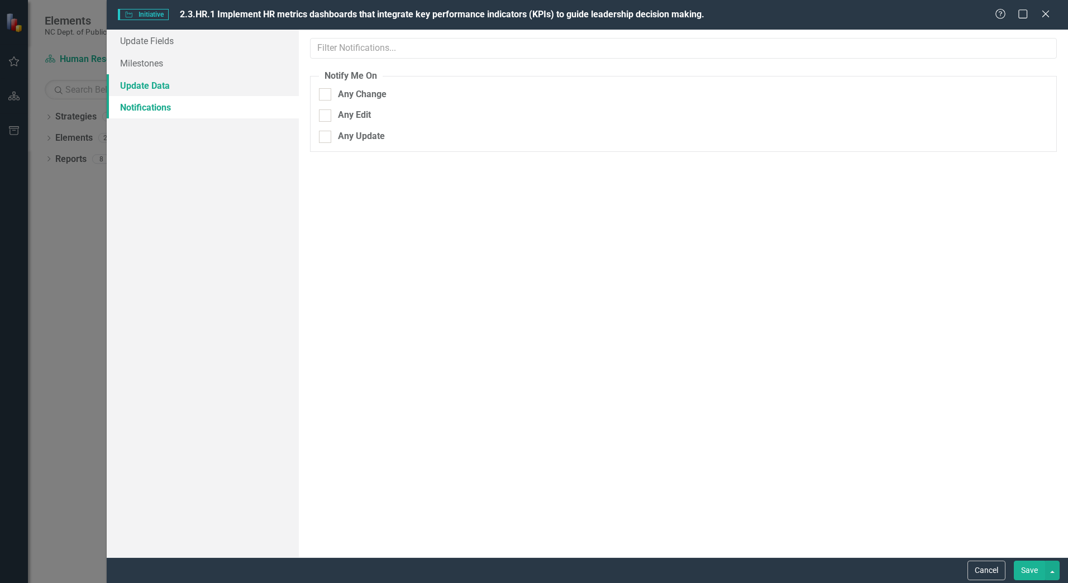
click at [177, 88] on link "Update Data" at bounding box center [203, 85] width 192 height 22
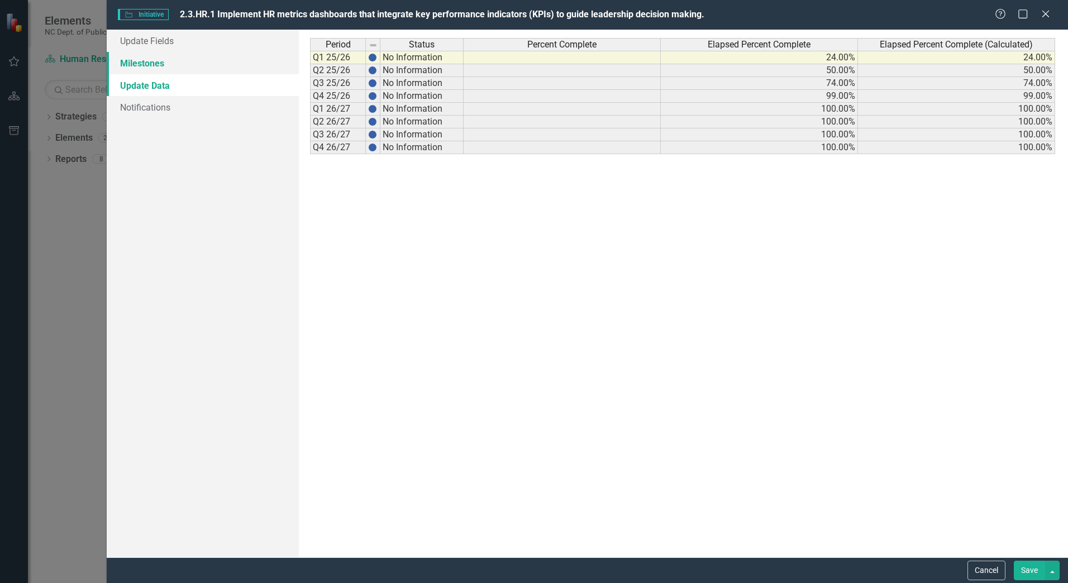
click at [154, 61] on link "Milestones" at bounding box center [203, 63] width 192 height 22
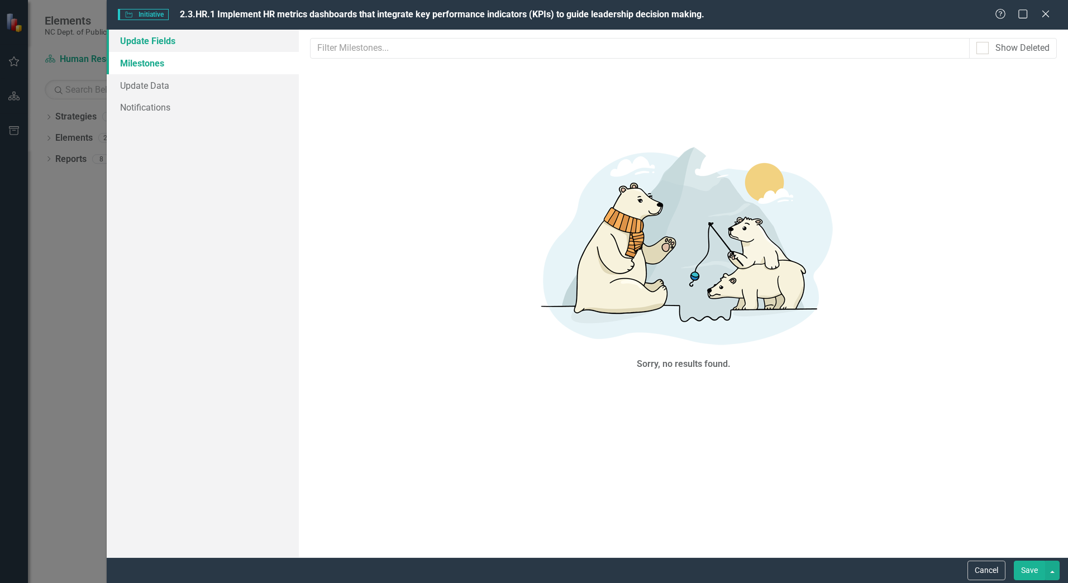
click at [167, 46] on link "Update Fields" at bounding box center [203, 41] width 192 height 22
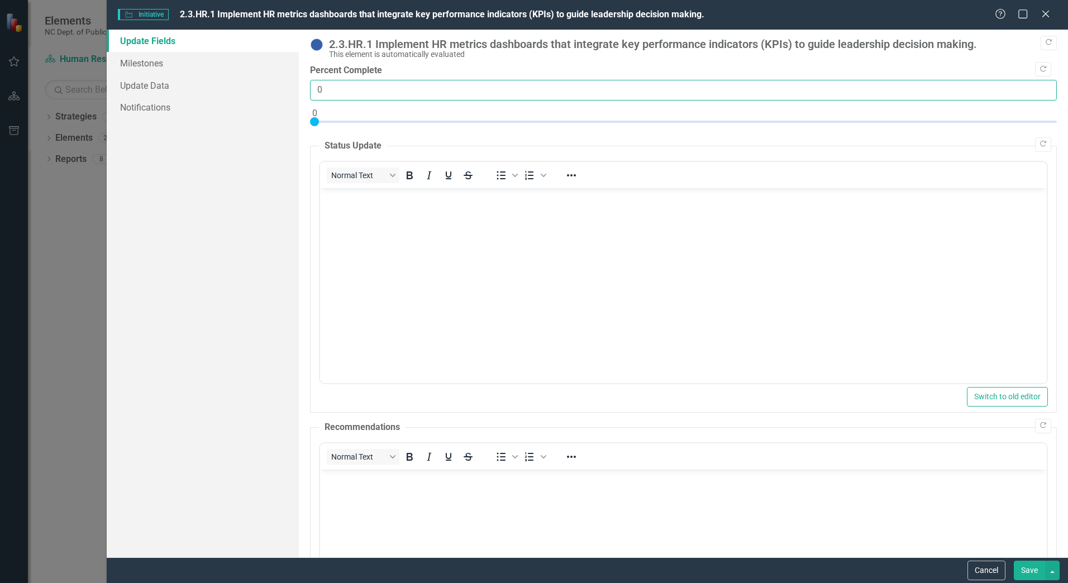
click at [334, 87] on input "0" at bounding box center [683, 90] width 747 height 21
type input "024"
click at [222, 245] on div "Update Fields Milestones Update Data Notifications" at bounding box center [203, 294] width 192 height 528
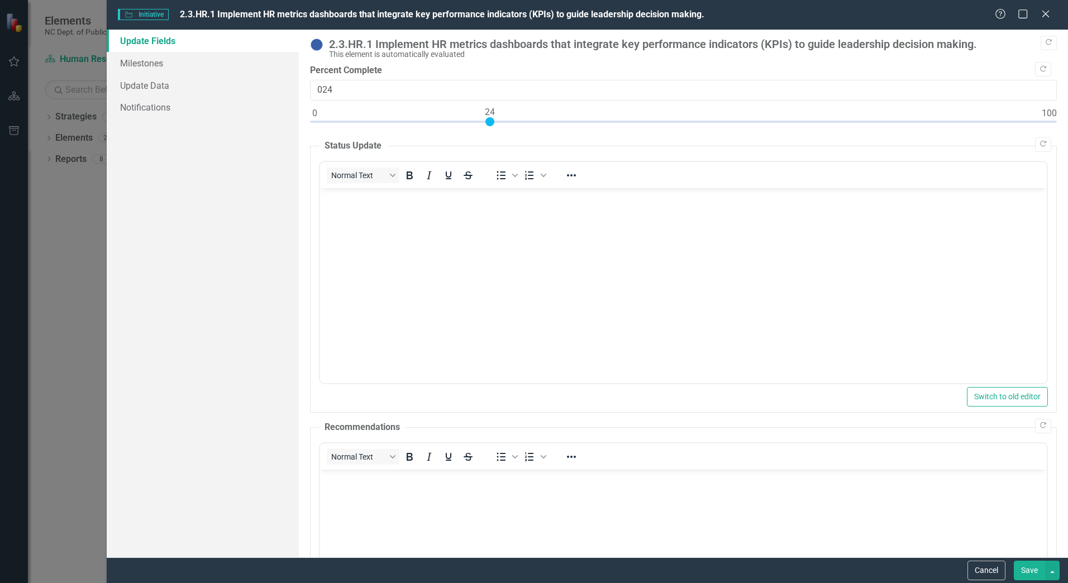
click at [446, 251] on body "Rich Text Area. Press ALT-0 for help." at bounding box center [683, 272] width 727 height 168
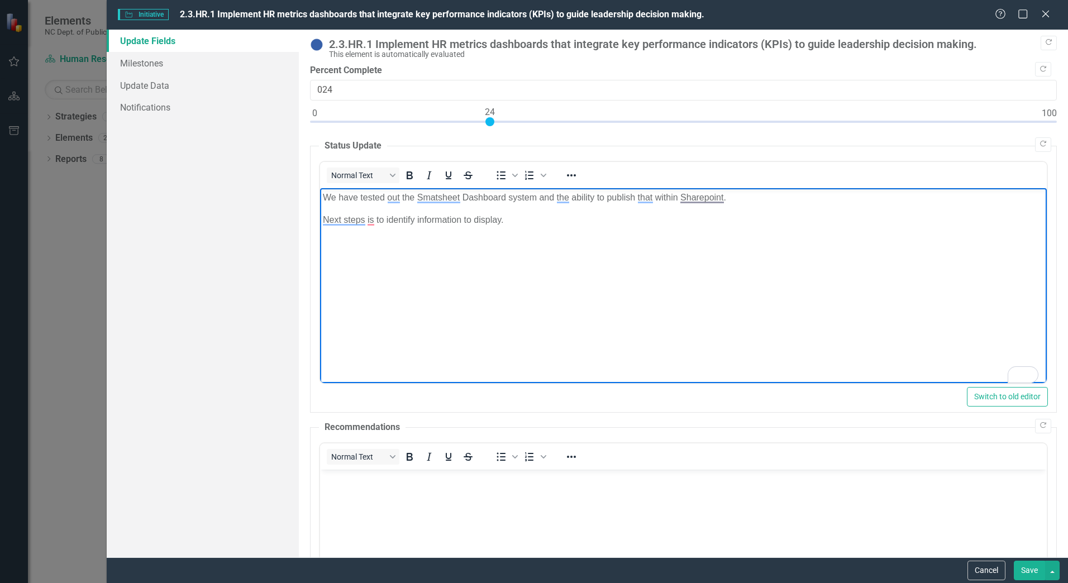
click at [800, 206] on body "We have tested out the Smatsheet Dashboard system and the ability to publish th…" at bounding box center [683, 272] width 727 height 168
click at [754, 191] on p "We have tested out the Smatsheet Dashboard system and the ability to publish th…" at bounding box center [683, 197] width 721 height 13
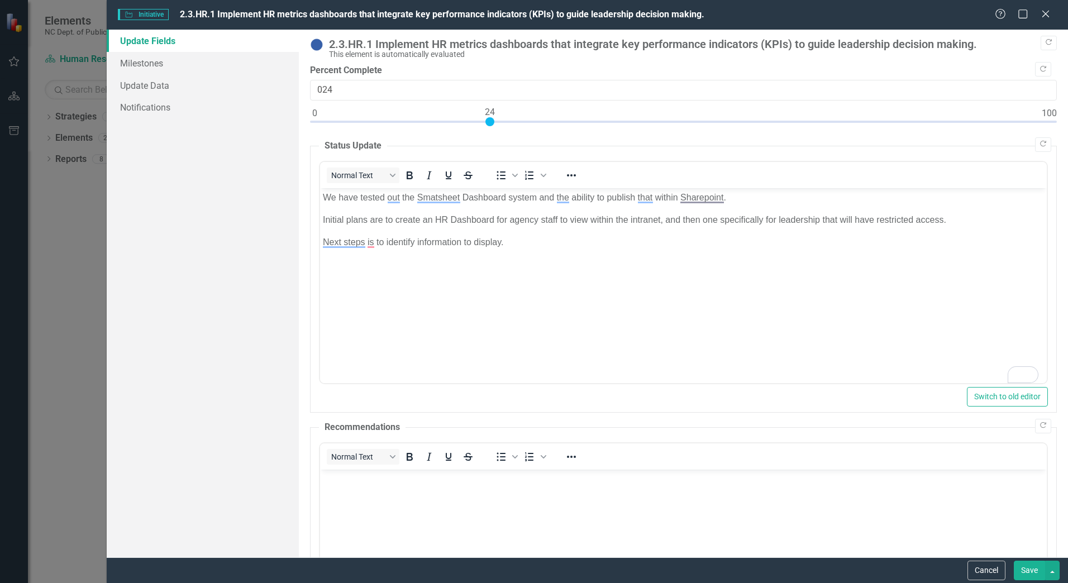
click at [1030, 577] on button "Save" at bounding box center [1029, 571] width 31 height 20
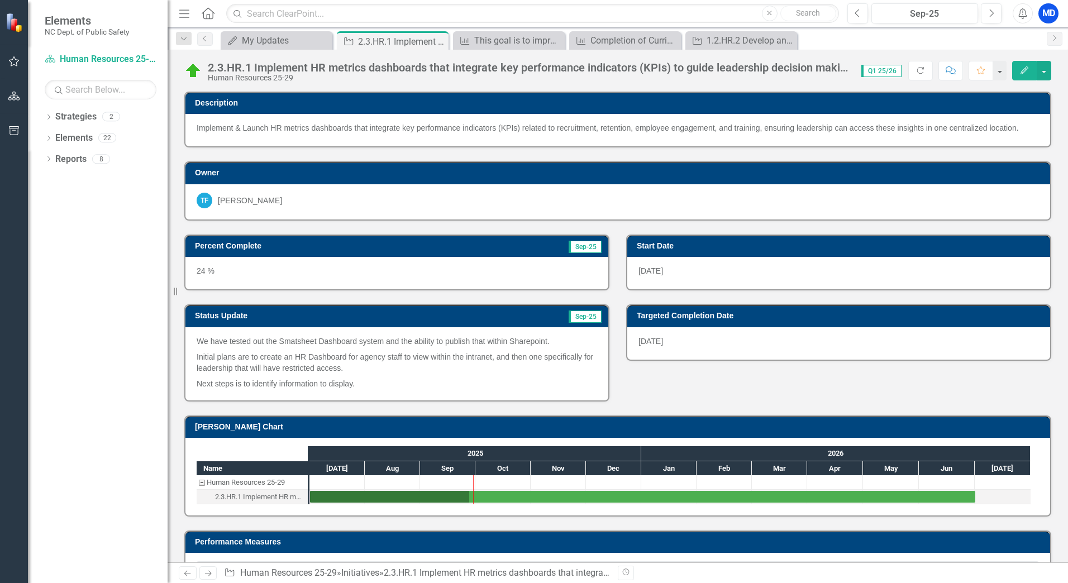
click at [1023, 70] on icon "Edit" at bounding box center [1025, 70] width 10 height 8
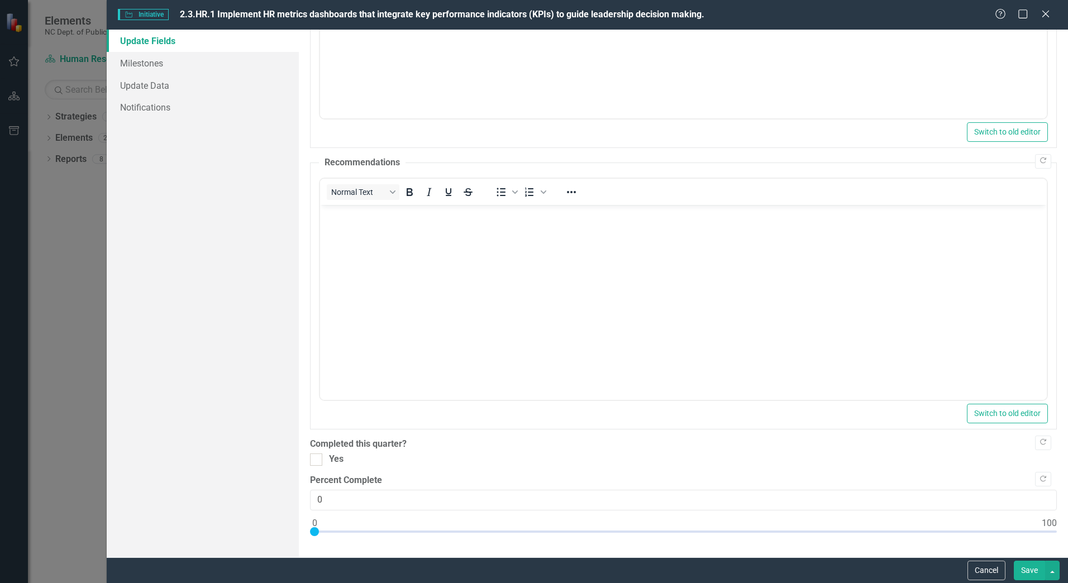
scroll to position [265, 0]
click at [344, 451] on div "Copy Forward 2.3.HR.1 Implement HR metrics dashboards that integrate key perfor…" at bounding box center [683, 157] width 747 height 768
click at [342, 456] on div "Yes" at bounding box center [336, 459] width 15 height 13
click at [317, 456] on input "Yes" at bounding box center [313, 456] width 7 height 7
checkbox input "true"
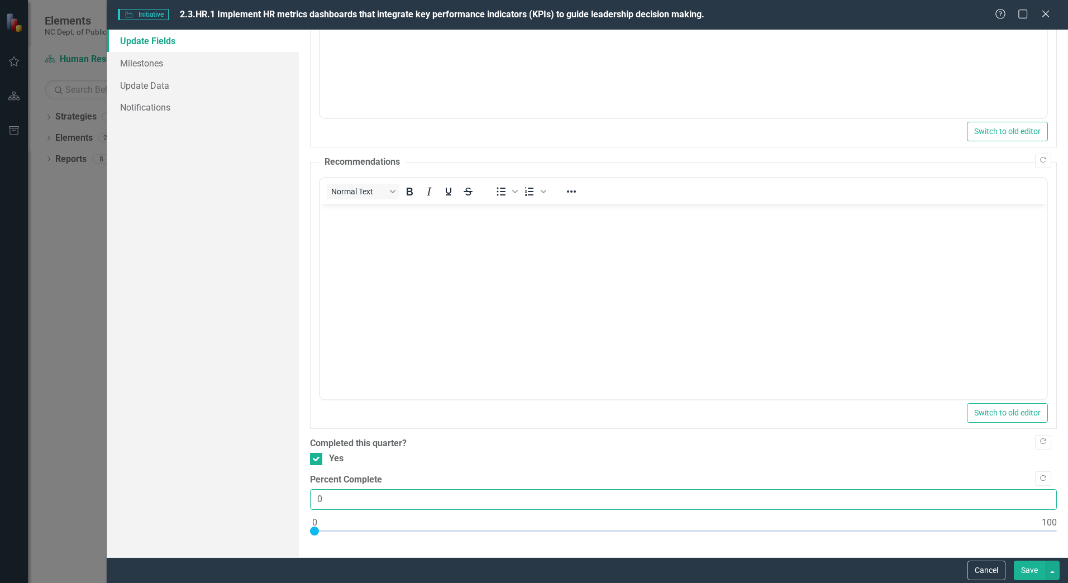
click at [339, 493] on input "0" at bounding box center [683, 499] width 747 height 21
type input "024"
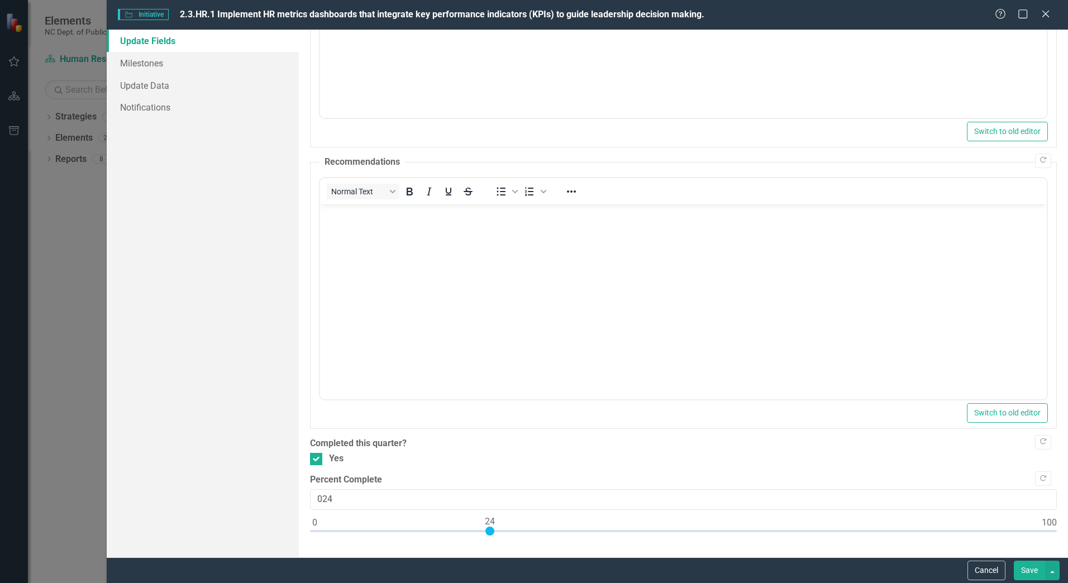
click at [1009, 573] on div "Cancel Save" at bounding box center [1012, 571] width 95 height 20
click at [1022, 574] on button "Save" at bounding box center [1029, 571] width 31 height 20
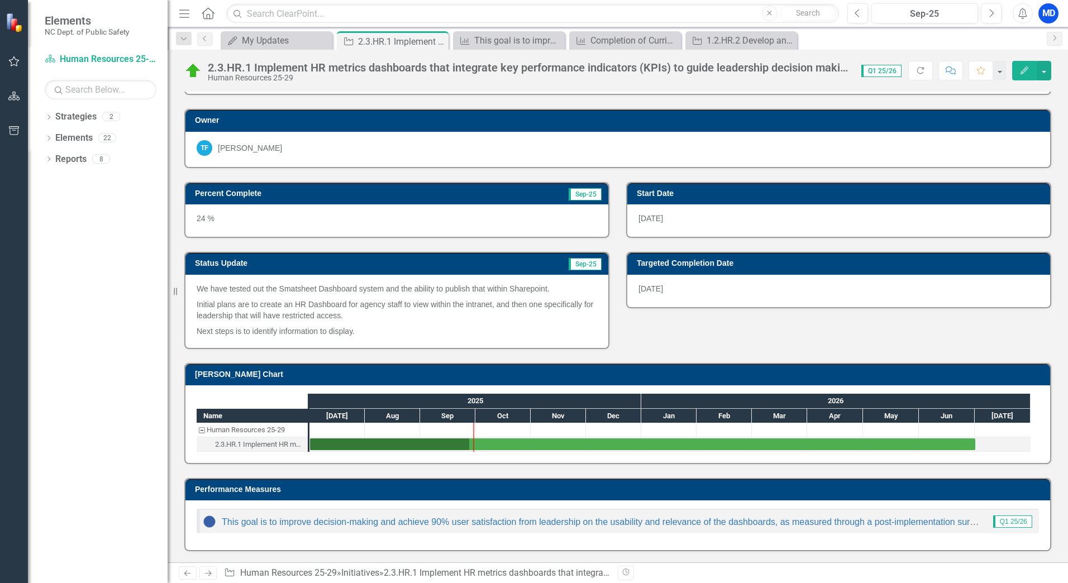
scroll to position [0, 0]
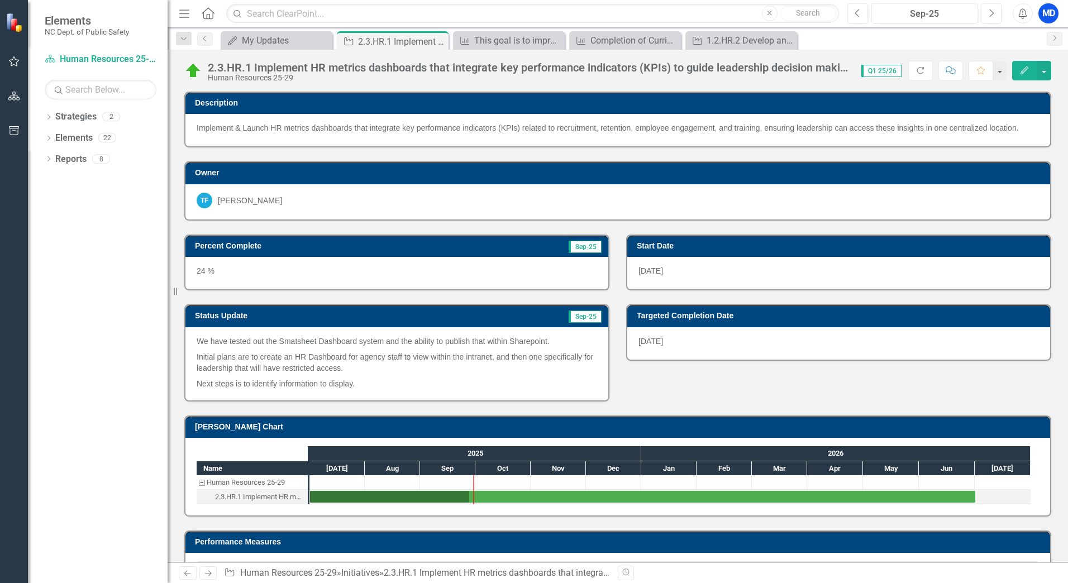
click at [267, 29] on div "Dropdown Search My Updates My Updates Close Initiative 2.3.HR.1 Implement HR me…" at bounding box center [618, 38] width 901 height 22
click at [267, 35] on div "My Updates" at bounding box center [279, 41] width 74 height 14
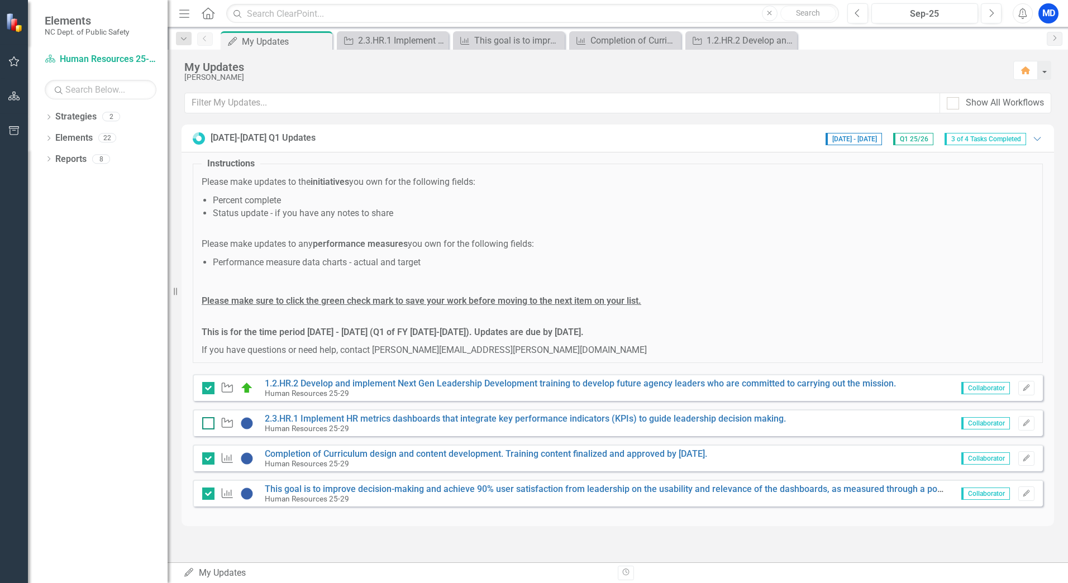
click at [204, 422] on input "checkbox" at bounding box center [205, 420] width 7 height 7
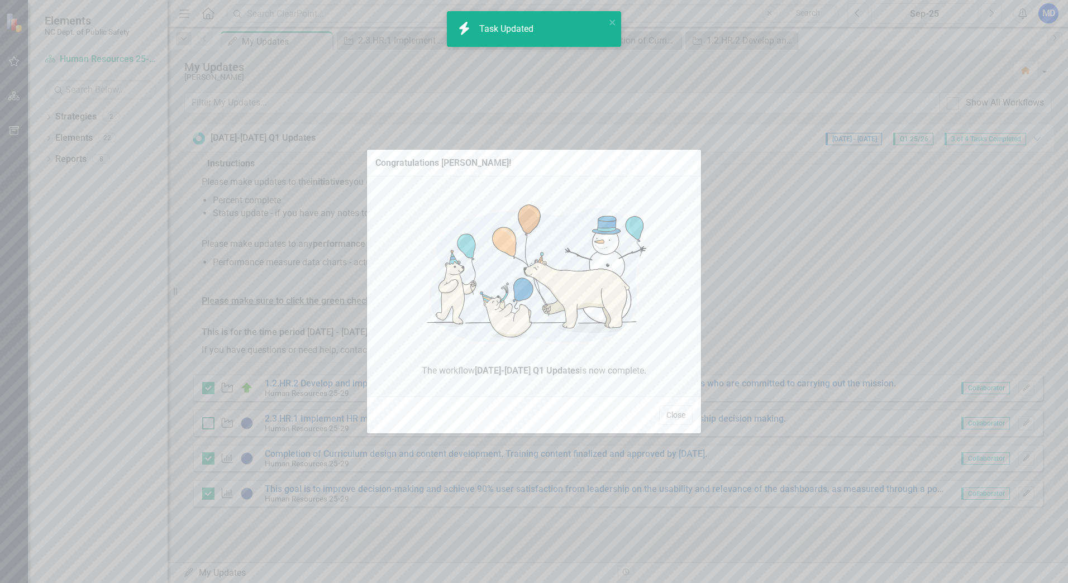
checkbox input "true"
click at [679, 422] on button "Close" at bounding box center [676, 416] width 34 height 20
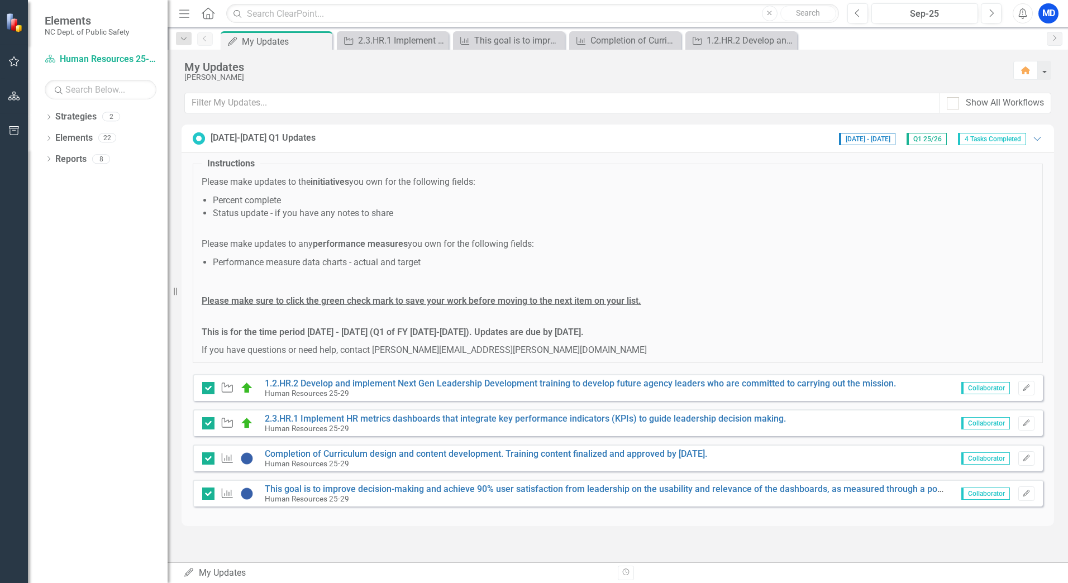
click at [963, 139] on span "4 Tasks Completed" at bounding box center [992, 139] width 68 height 12
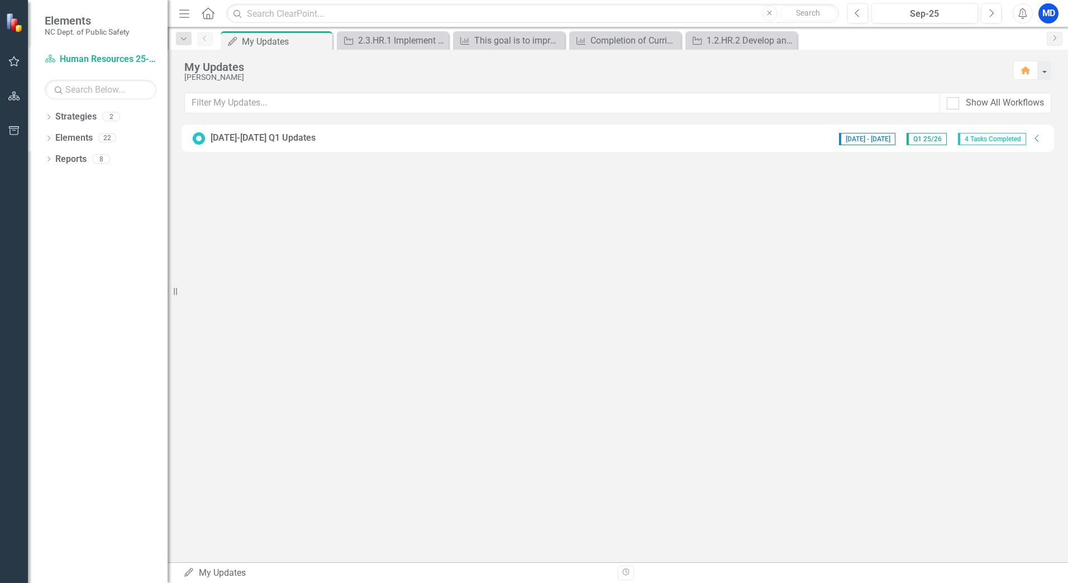
click at [963, 139] on span "4 Tasks Completed" at bounding box center [992, 139] width 68 height 12
